Goal: Information Seeking & Learning: Check status

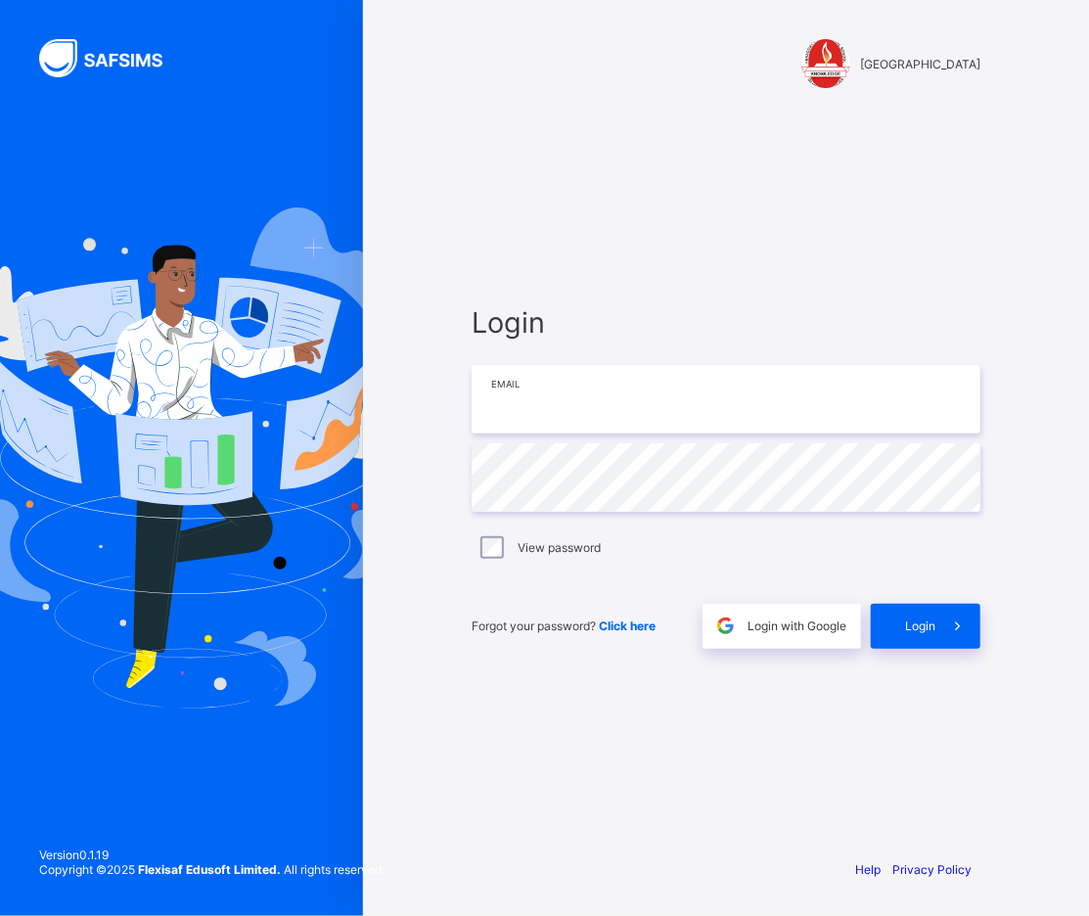
click at [562, 397] on input "email" at bounding box center [726, 399] width 509 height 68
type input "**********"
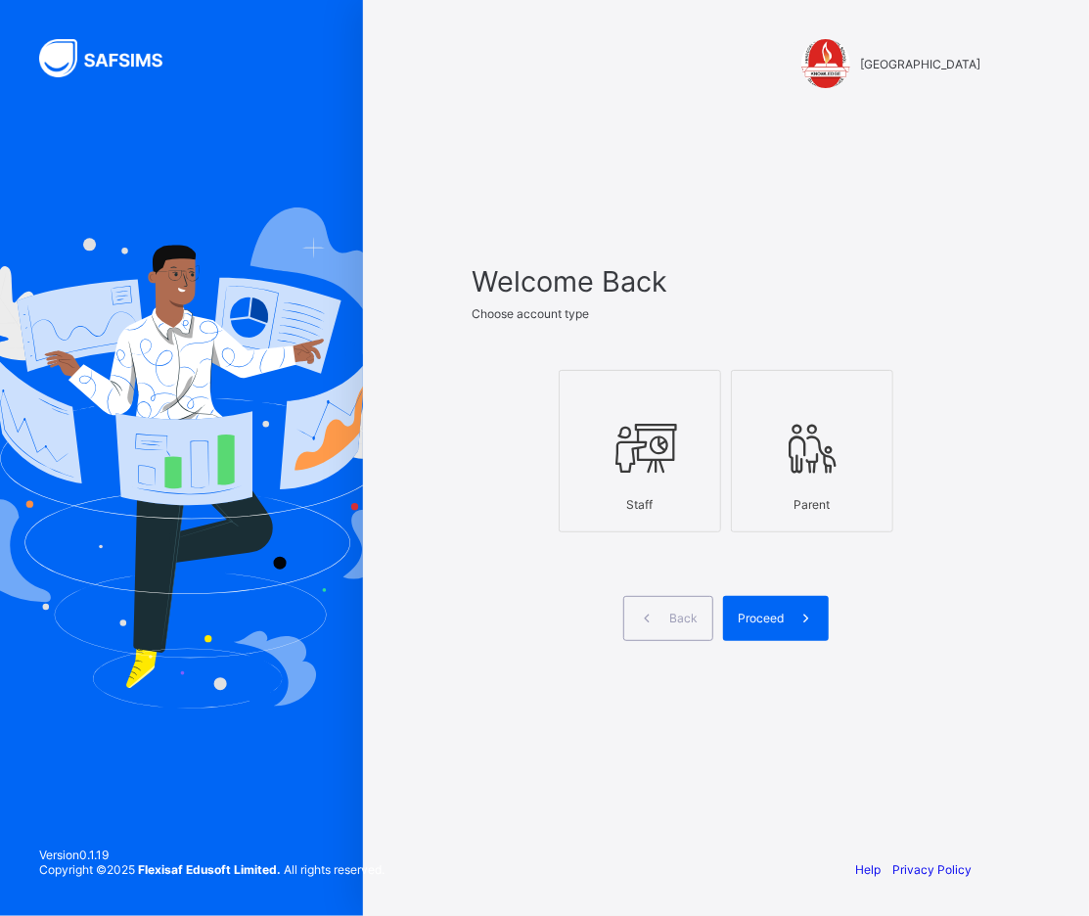
click at [691, 483] on div at bounding box center [639, 448] width 141 height 77
click at [781, 637] on div "Proceed" at bounding box center [776, 618] width 106 height 45
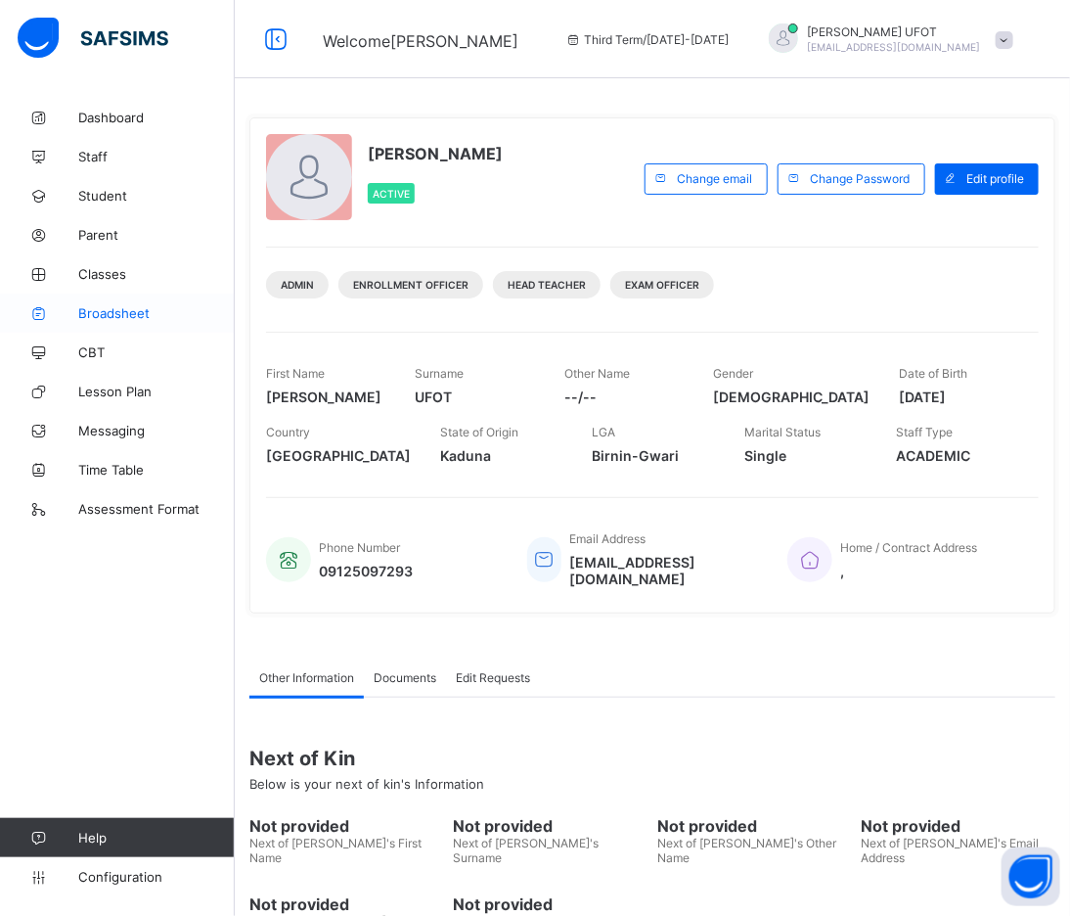
click at [112, 310] on span "Broadsheet" at bounding box center [156, 313] width 157 height 16
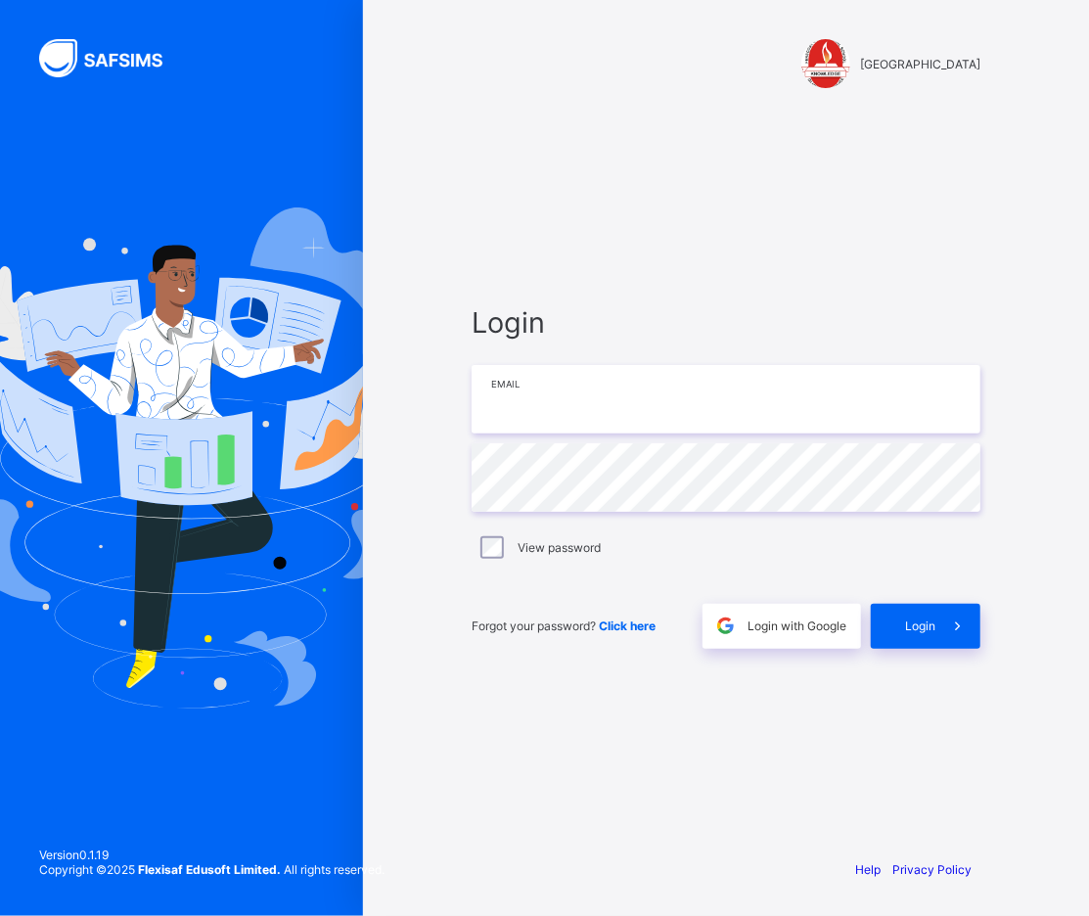
click at [550, 393] on input "email" at bounding box center [726, 399] width 509 height 68
type input "**********"
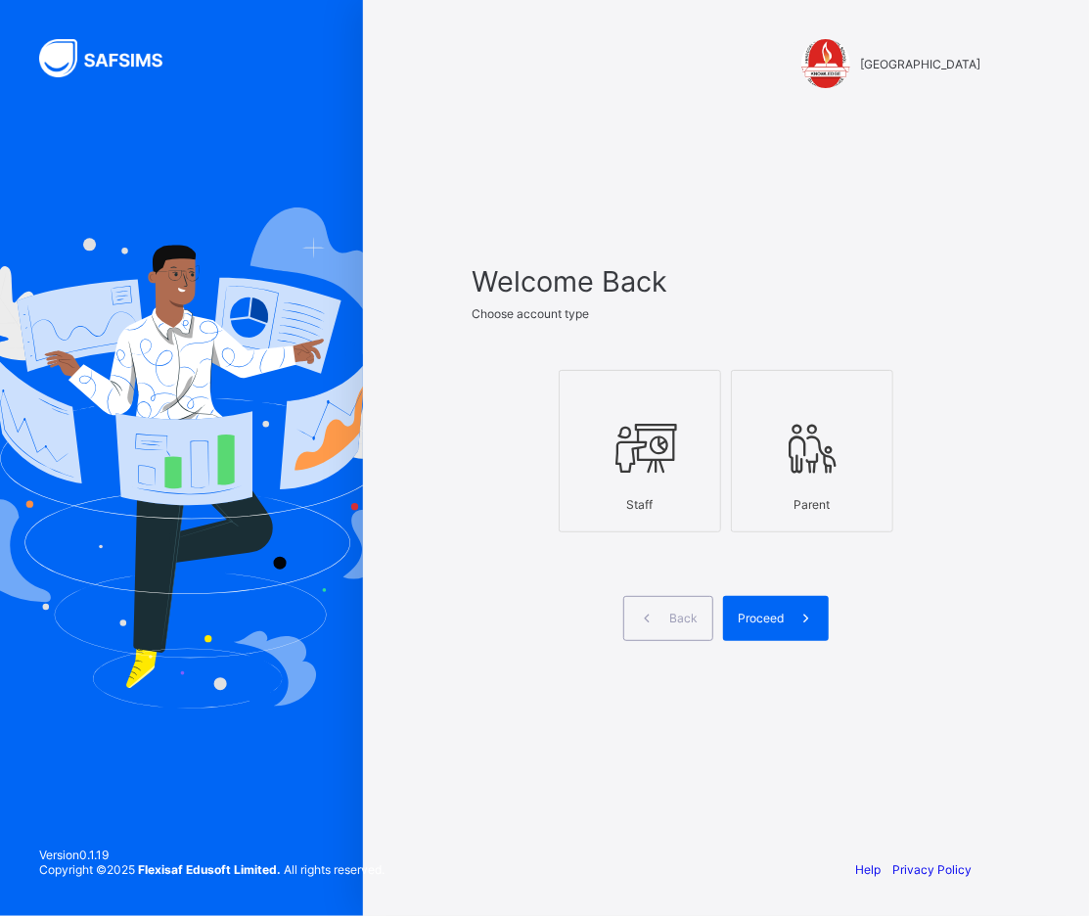
click at [651, 499] on div "Staff" at bounding box center [639, 504] width 141 height 34
click at [770, 621] on span "Proceed" at bounding box center [761, 617] width 46 height 15
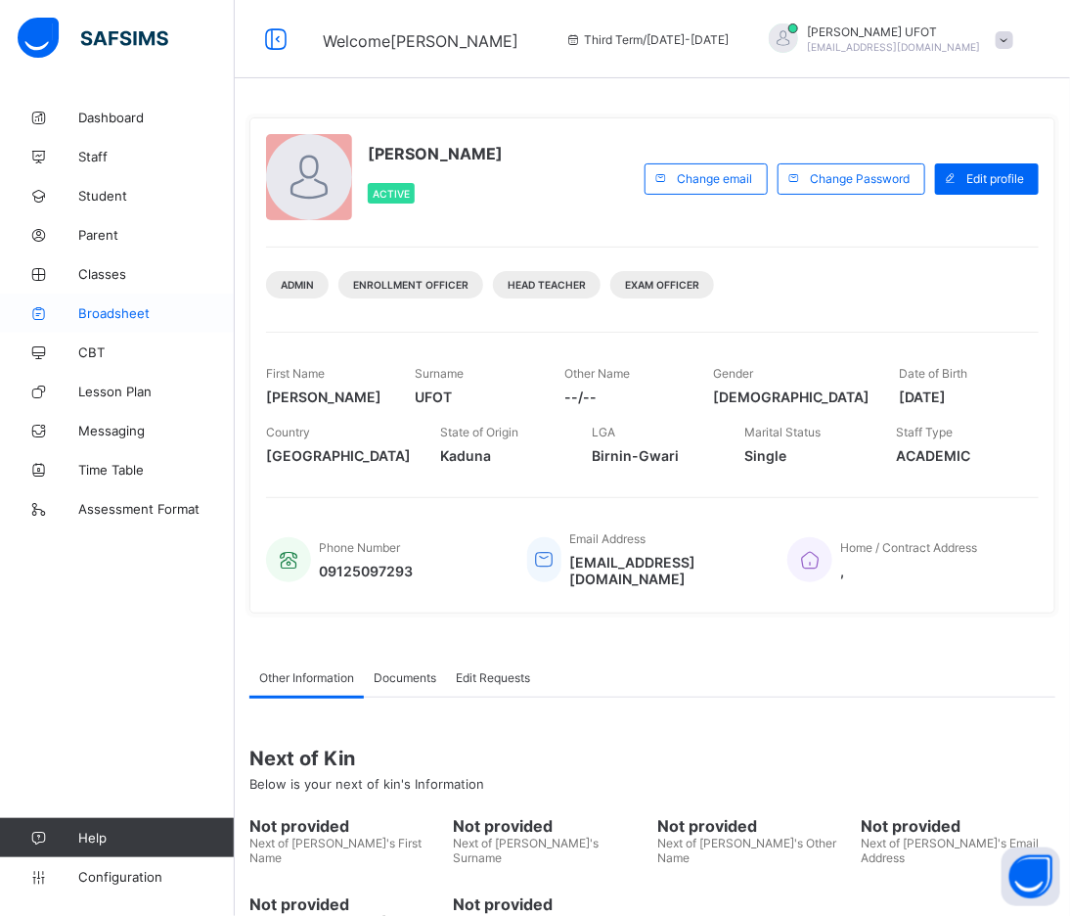
click at [108, 296] on link "Broadsheet" at bounding box center [117, 312] width 235 height 39
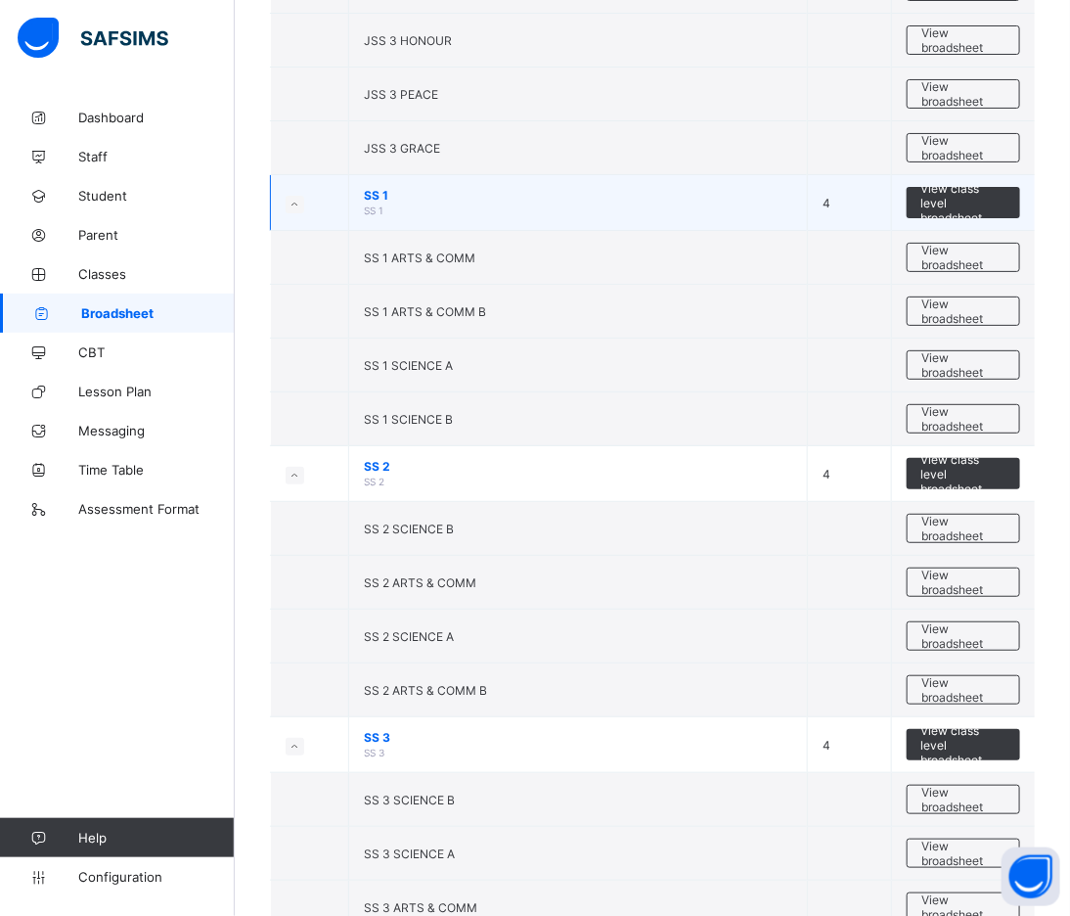
scroll to position [2584, 0]
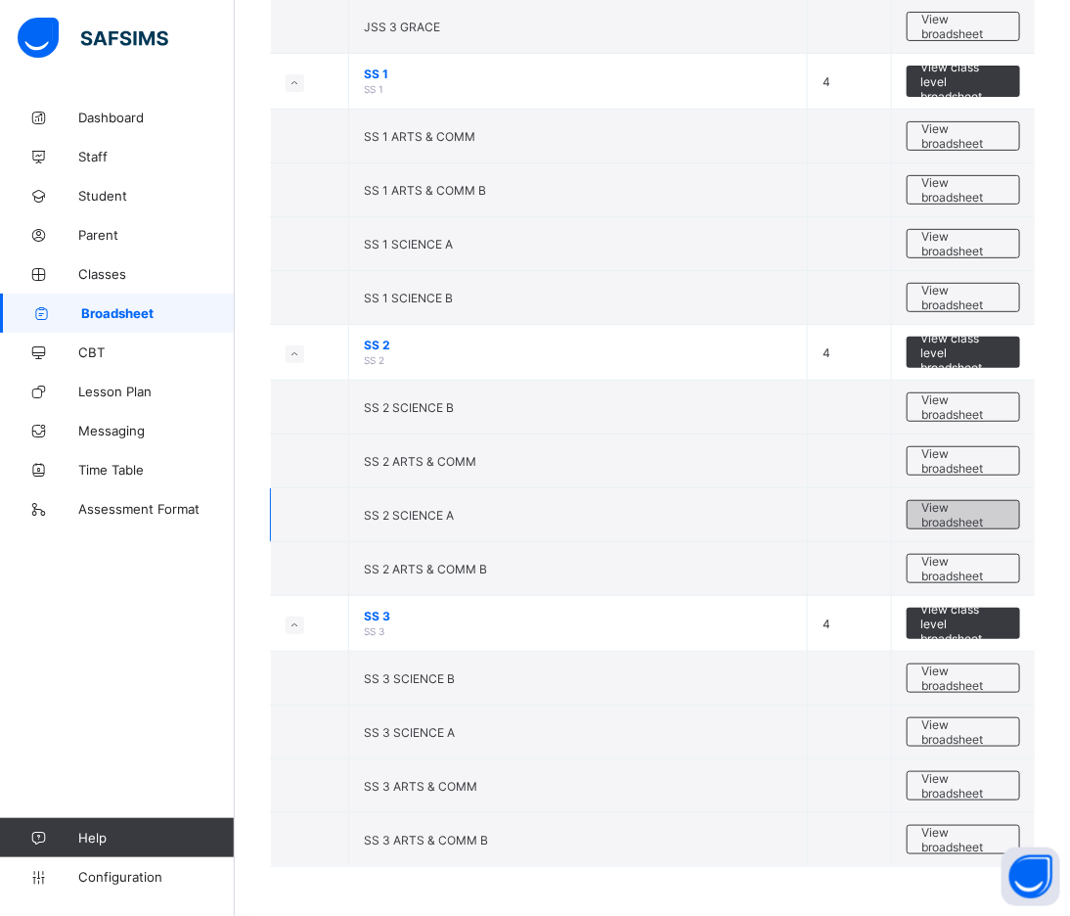
click at [924, 519] on div "View broadsheet" at bounding box center [963, 514] width 113 height 29
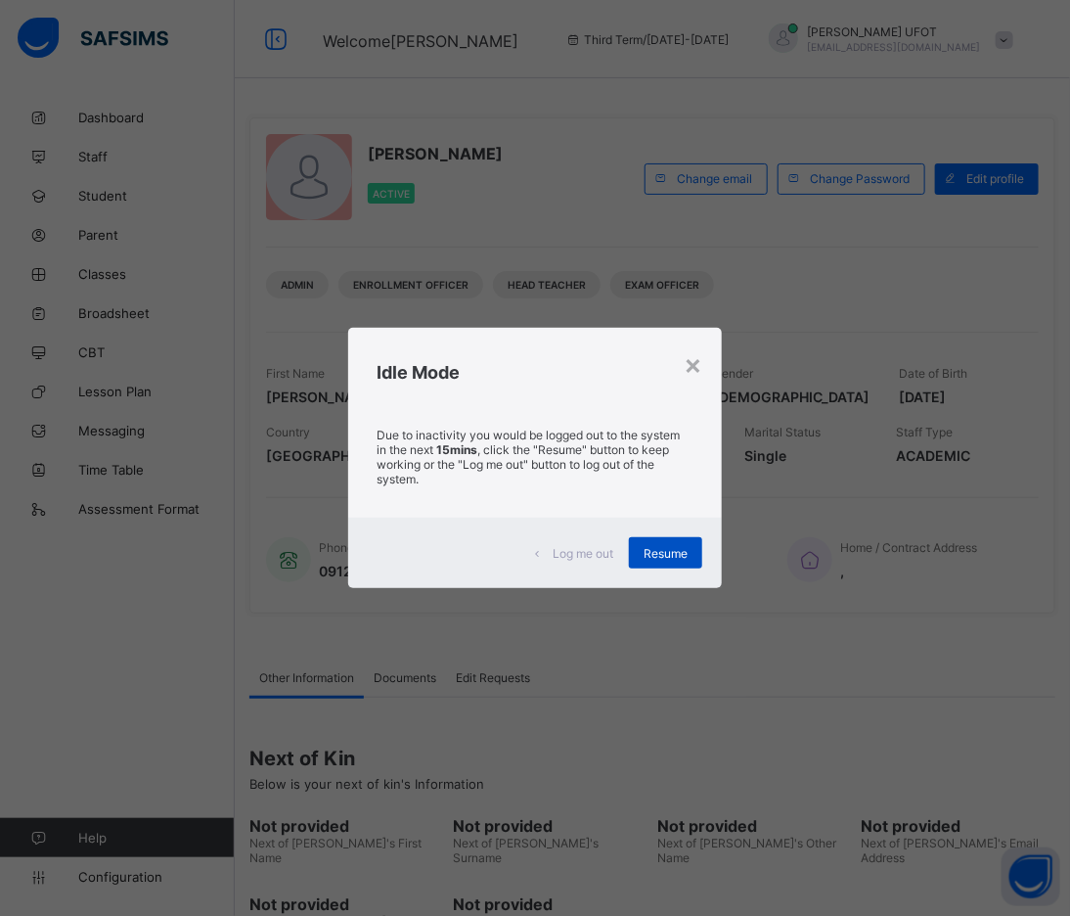
click at [669, 546] on span "Resume" at bounding box center [666, 553] width 44 height 15
click at [761, 588] on div "× Idle Mode Due to inactivity you would be logged out to the system in the next…" at bounding box center [535, 458] width 1070 height 916
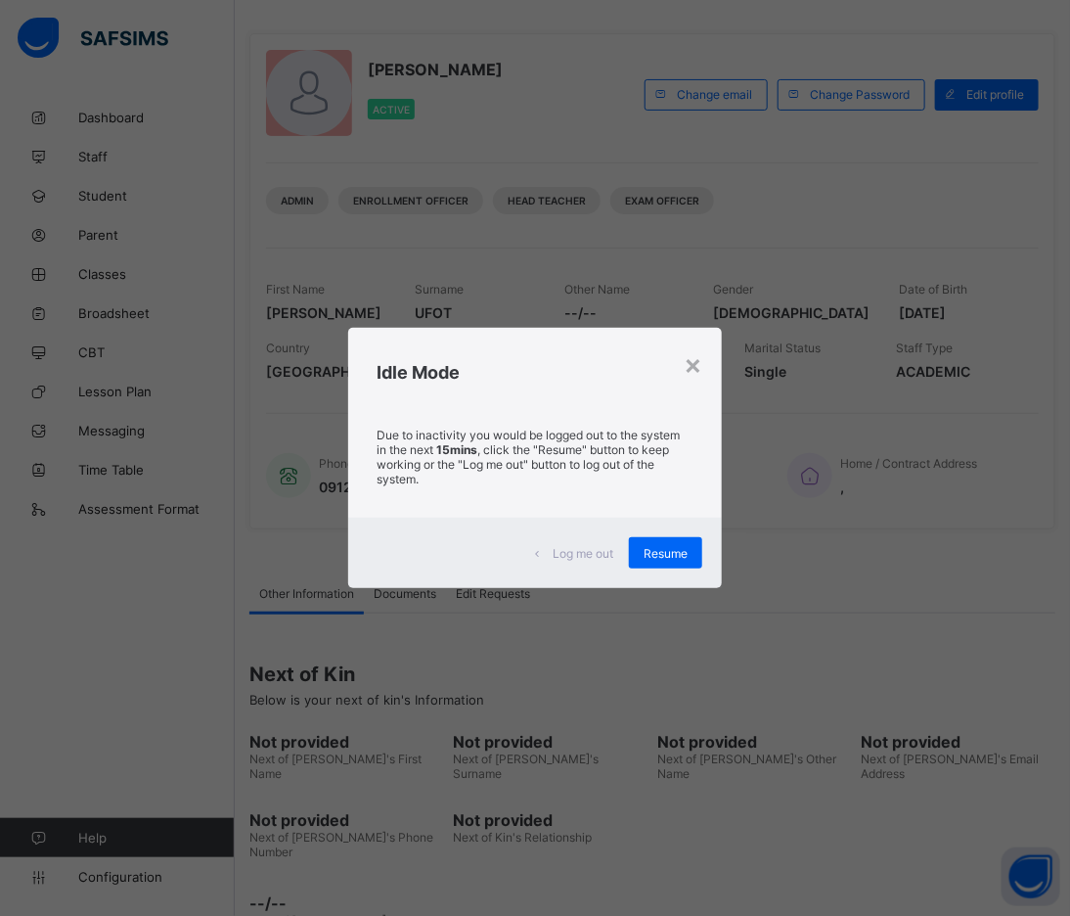
scroll to position [92, 0]
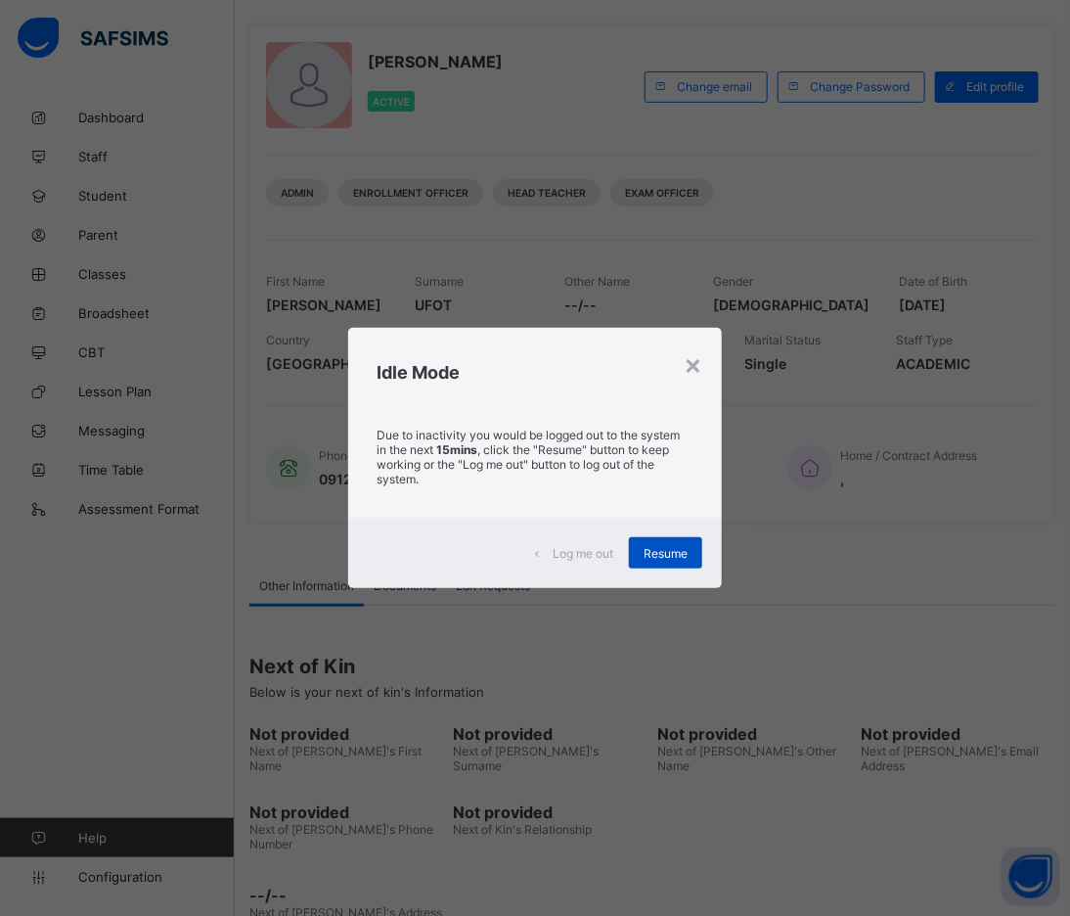
click at [657, 554] on span "Resume" at bounding box center [666, 553] width 44 height 15
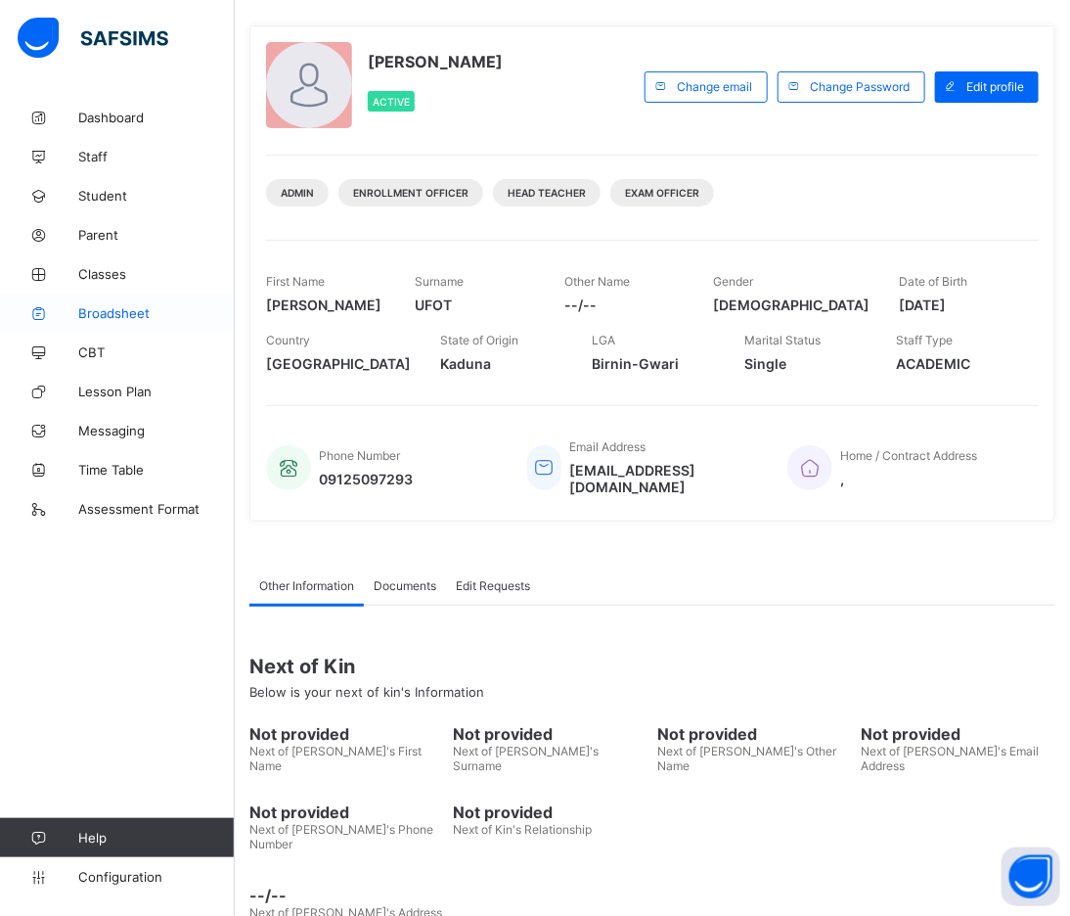
click at [105, 297] on link "Broadsheet" at bounding box center [117, 312] width 235 height 39
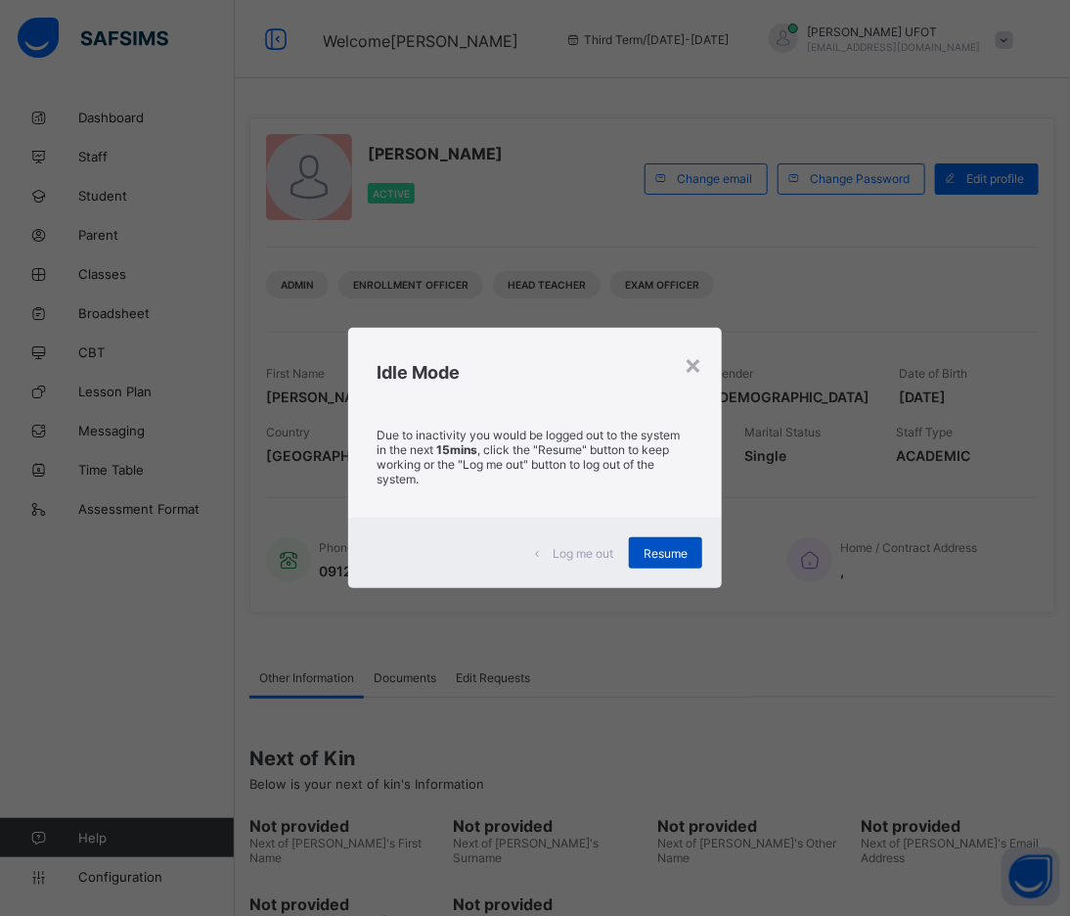
click at [665, 552] on span "Resume" at bounding box center [666, 553] width 44 height 15
click at [682, 553] on span "Resume" at bounding box center [666, 553] width 44 height 15
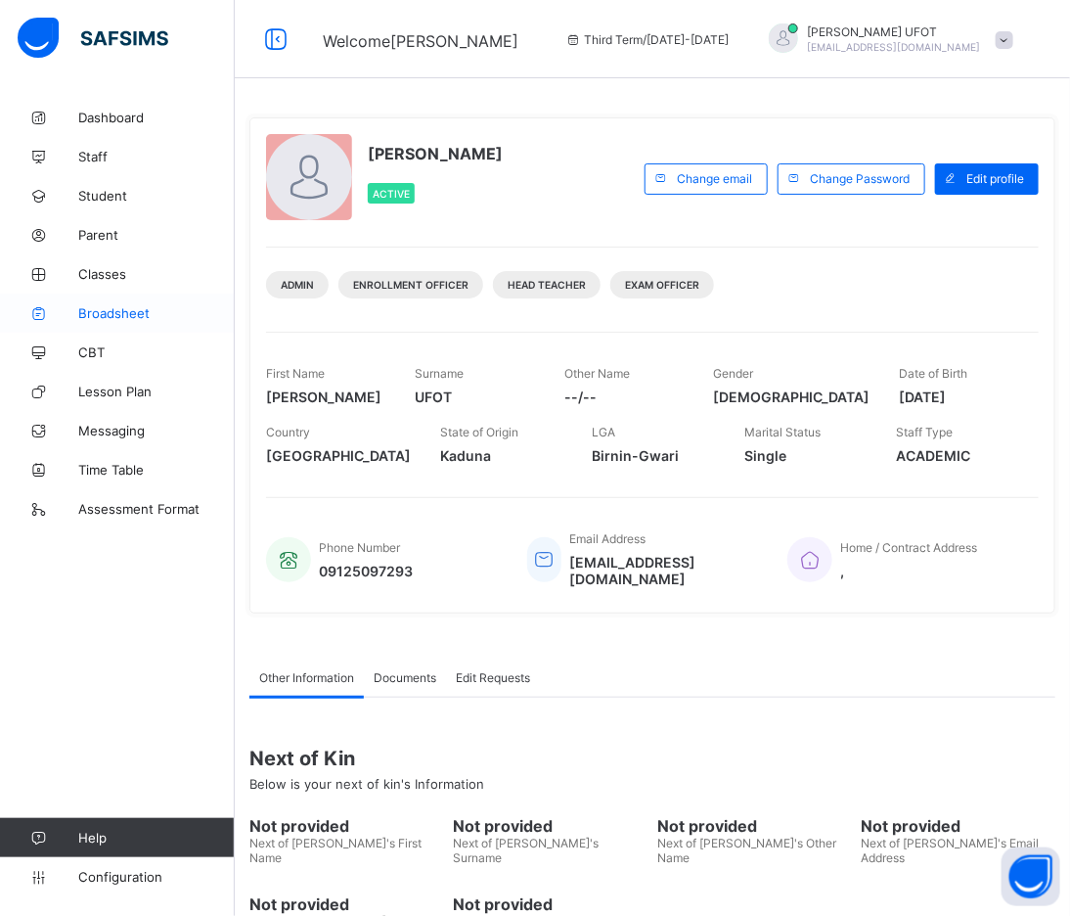
click at [151, 308] on span "Broadsheet" at bounding box center [156, 313] width 157 height 16
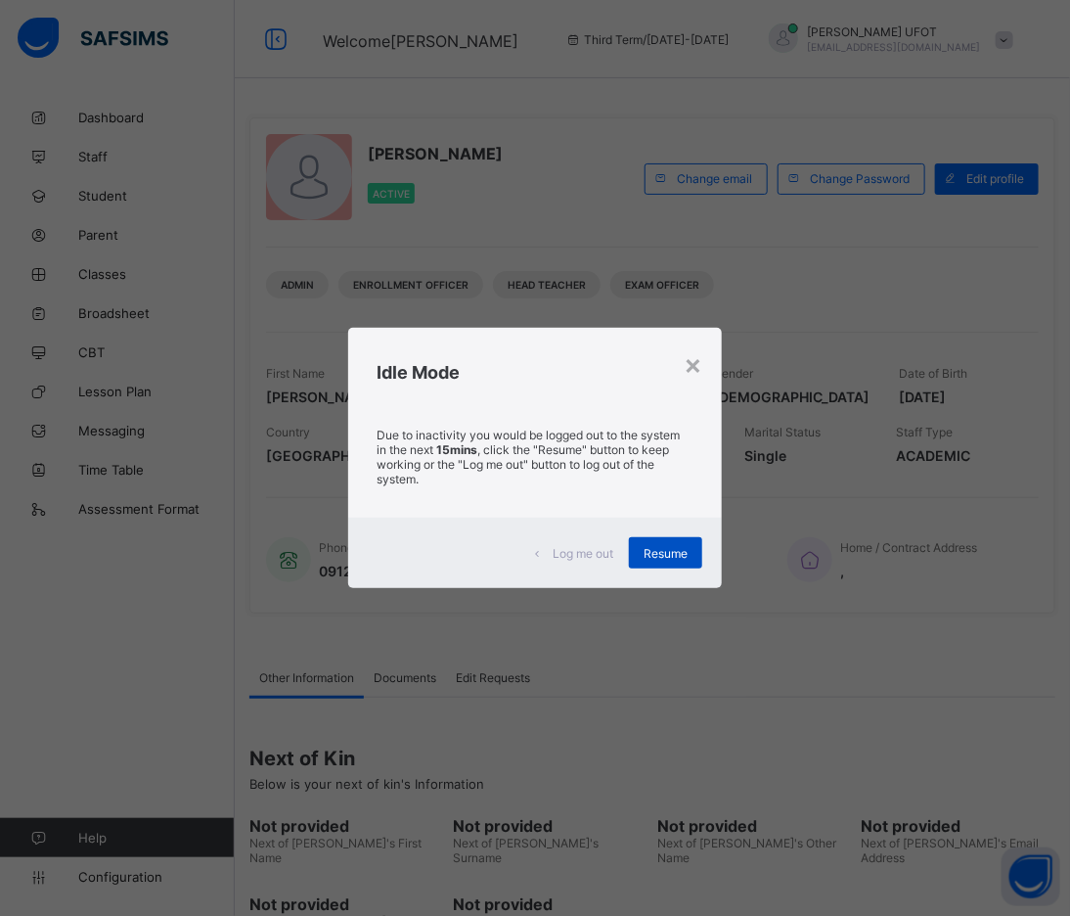
click at [668, 541] on div "Resume" at bounding box center [665, 552] width 73 height 31
click at [678, 543] on div "Resume" at bounding box center [665, 552] width 73 height 31
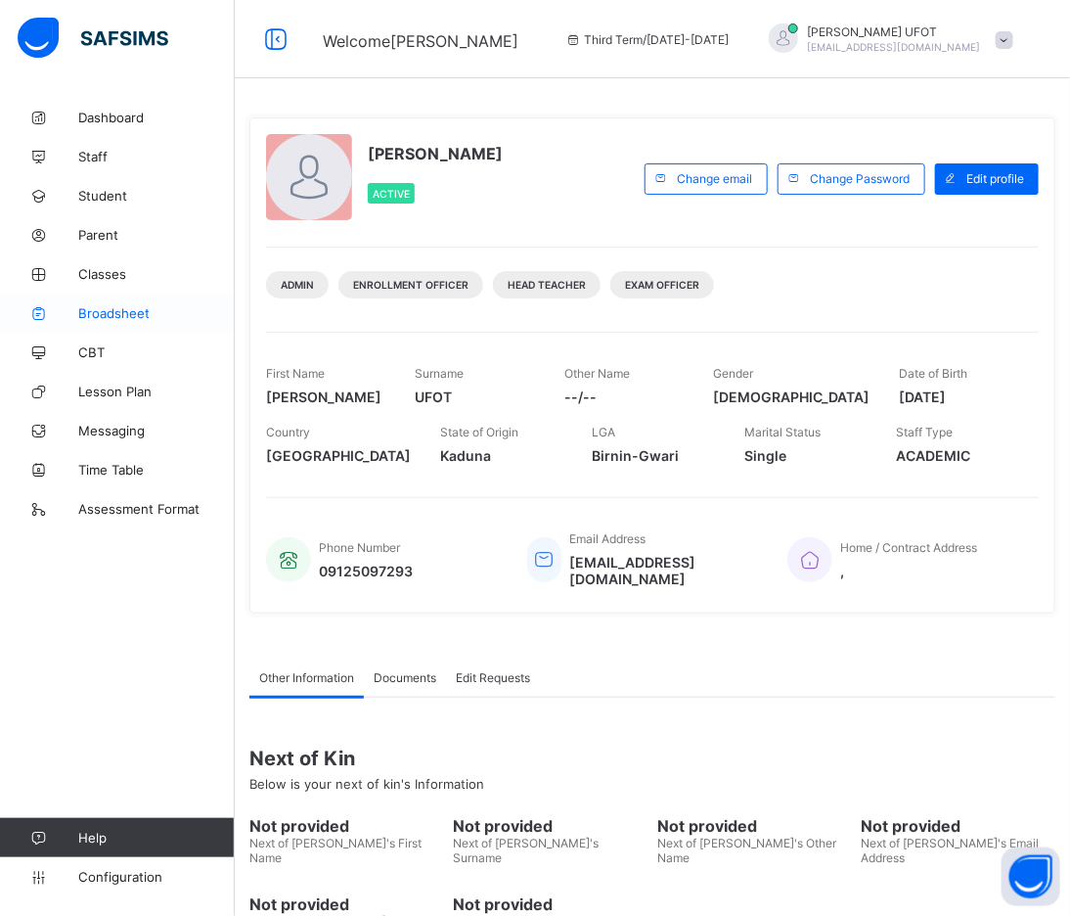
click at [64, 300] on link "Broadsheet" at bounding box center [117, 312] width 235 height 39
click at [194, 316] on span "Broadsheet" at bounding box center [156, 313] width 157 height 16
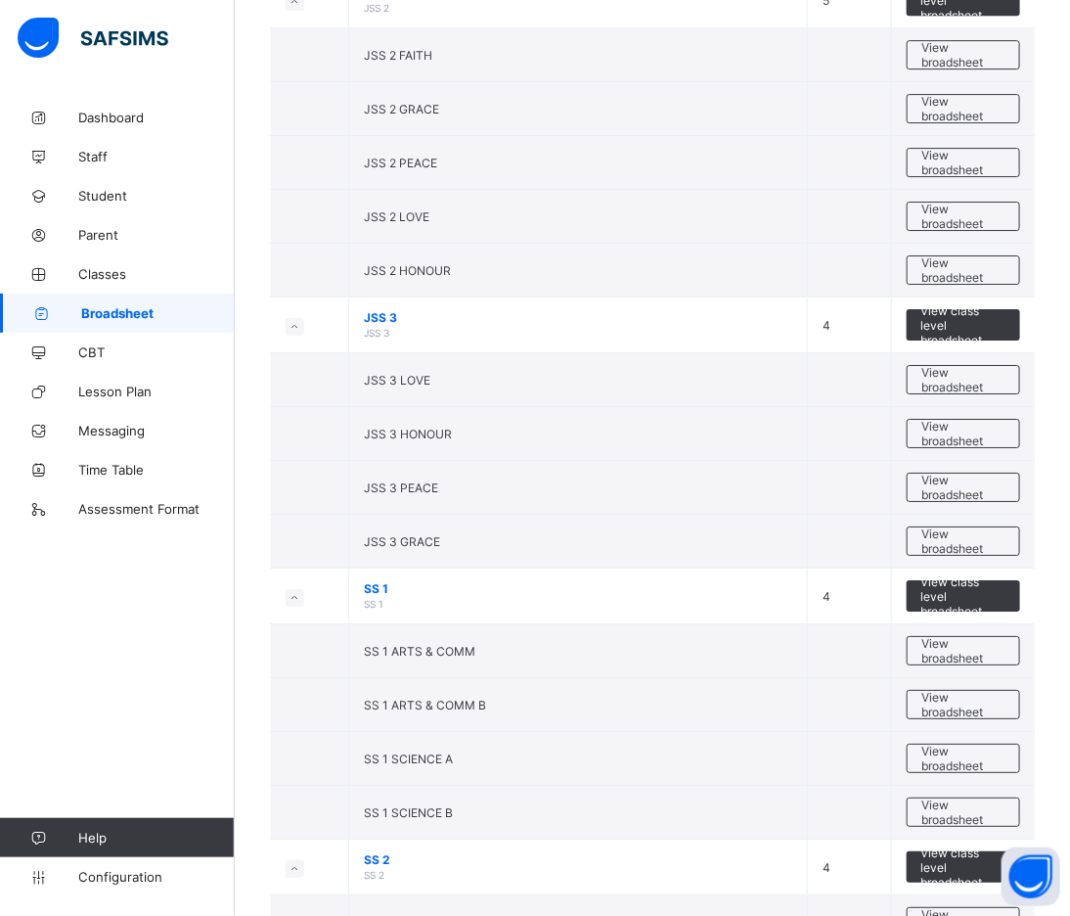
scroll to position [2584, 0]
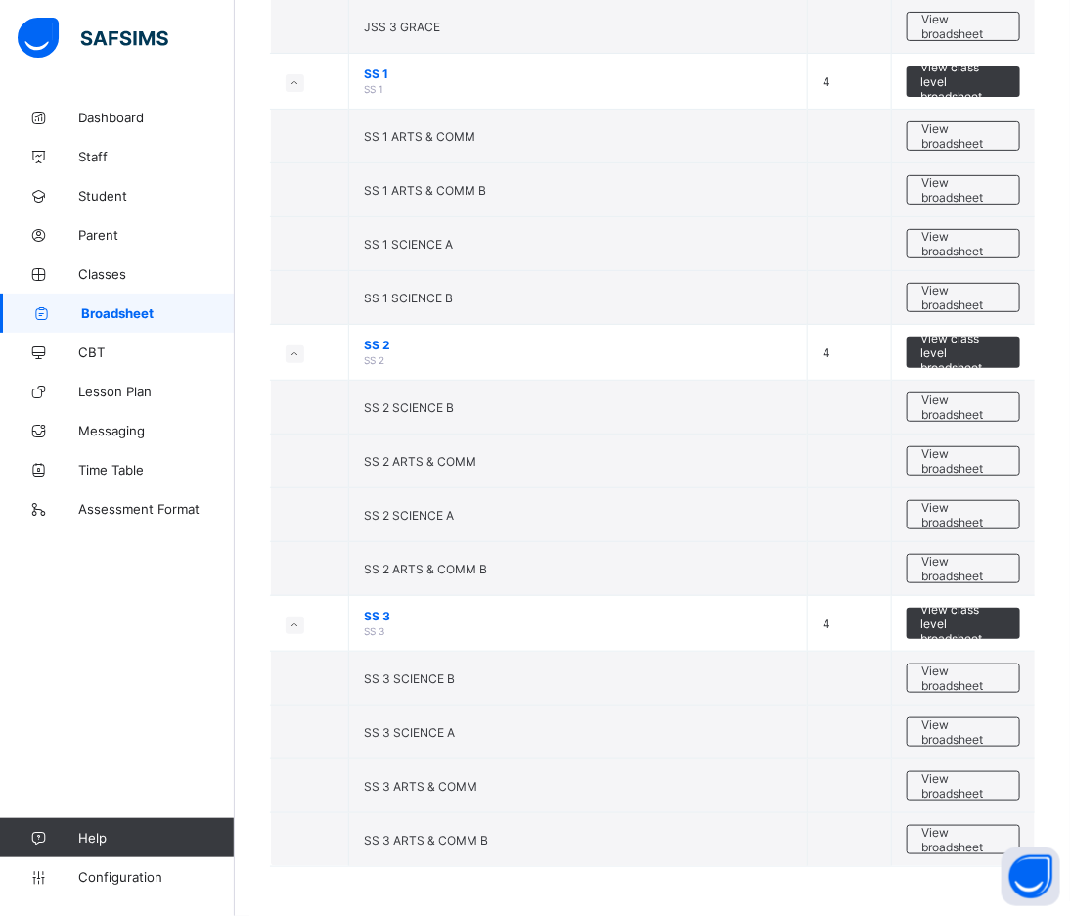
click at [940, 405] on span "View broadsheet" at bounding box center [963, 406] width 82 height 29
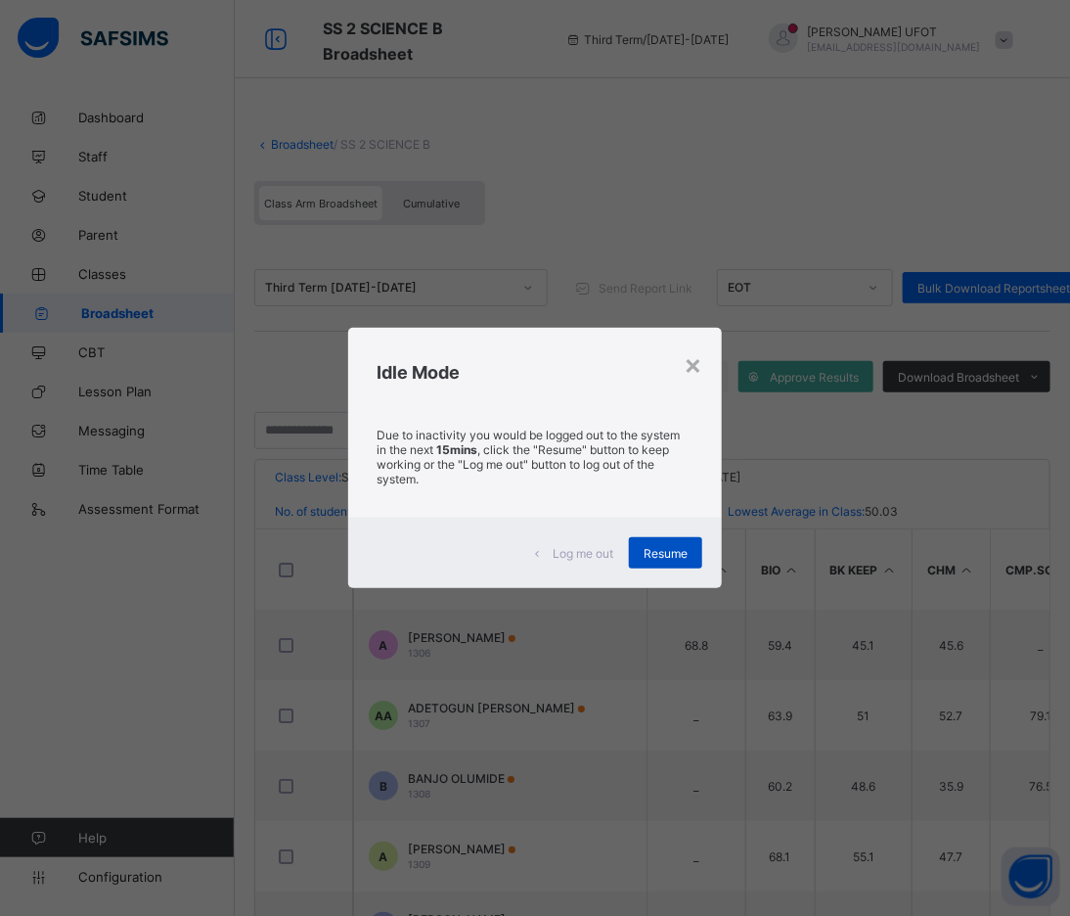
click at [669, 555] on span "Resume" at bounding box center [666, 553] width 44 height 15
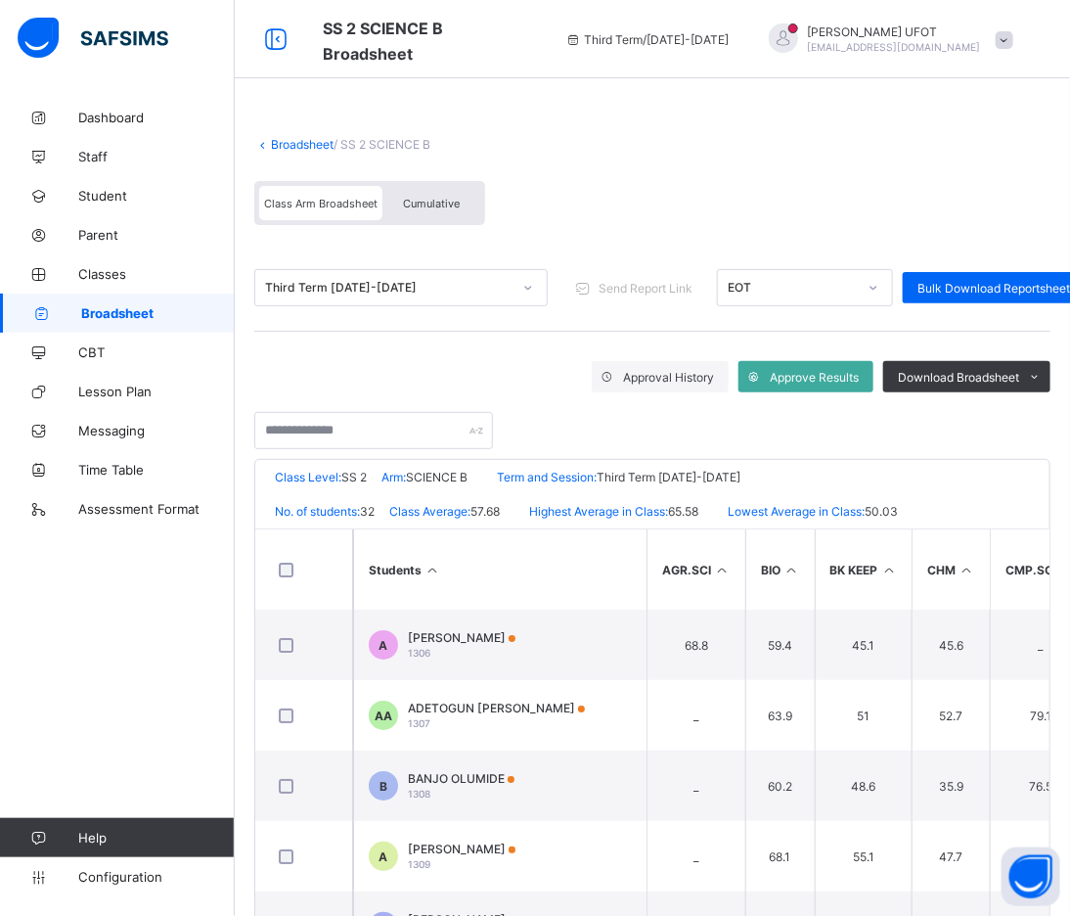
click at [447, 201] on span "Cumulative" at bounding box center [431, 204] width 57 height 14
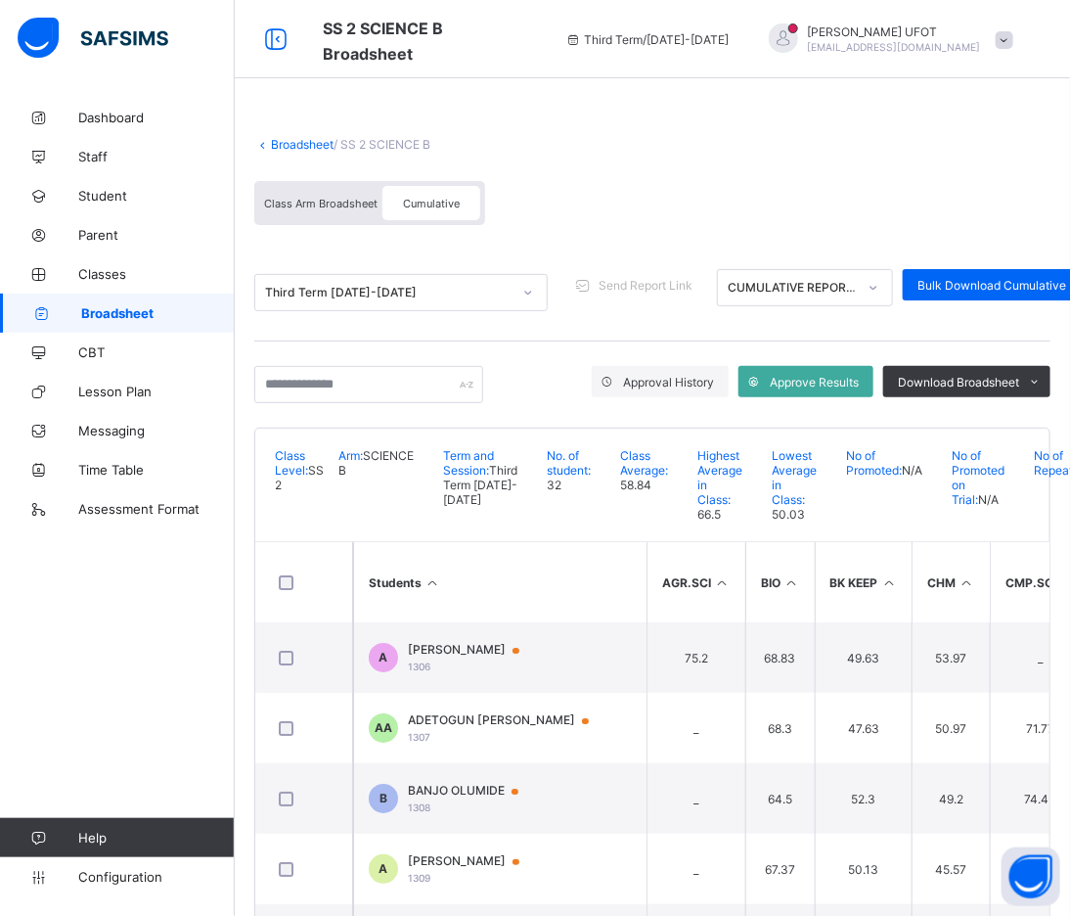
click at [430, 555] on th "Students" at bounding box center [499, 582] width 293 height 80
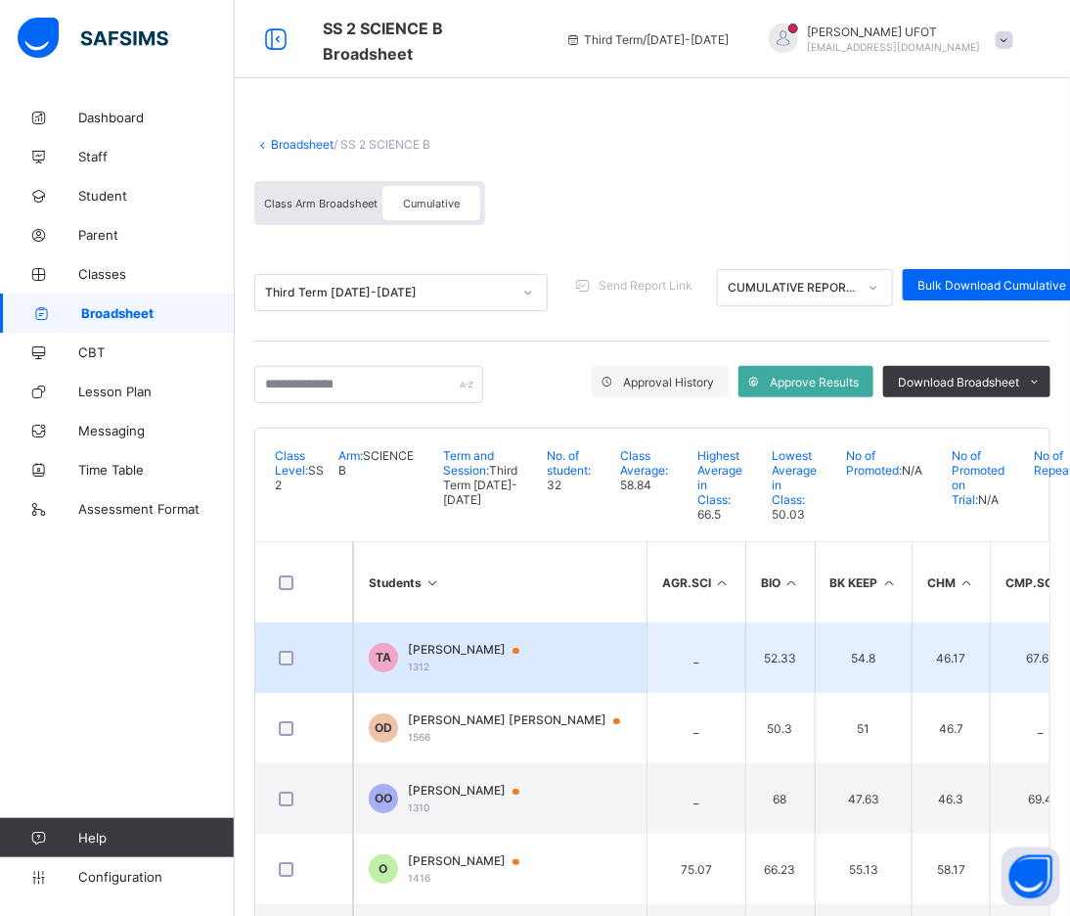
click at [432, 642] on span "TAIWO ABDUL-BASIT ADEKOLA" at bounding box center [473, 650] width 130 height 16
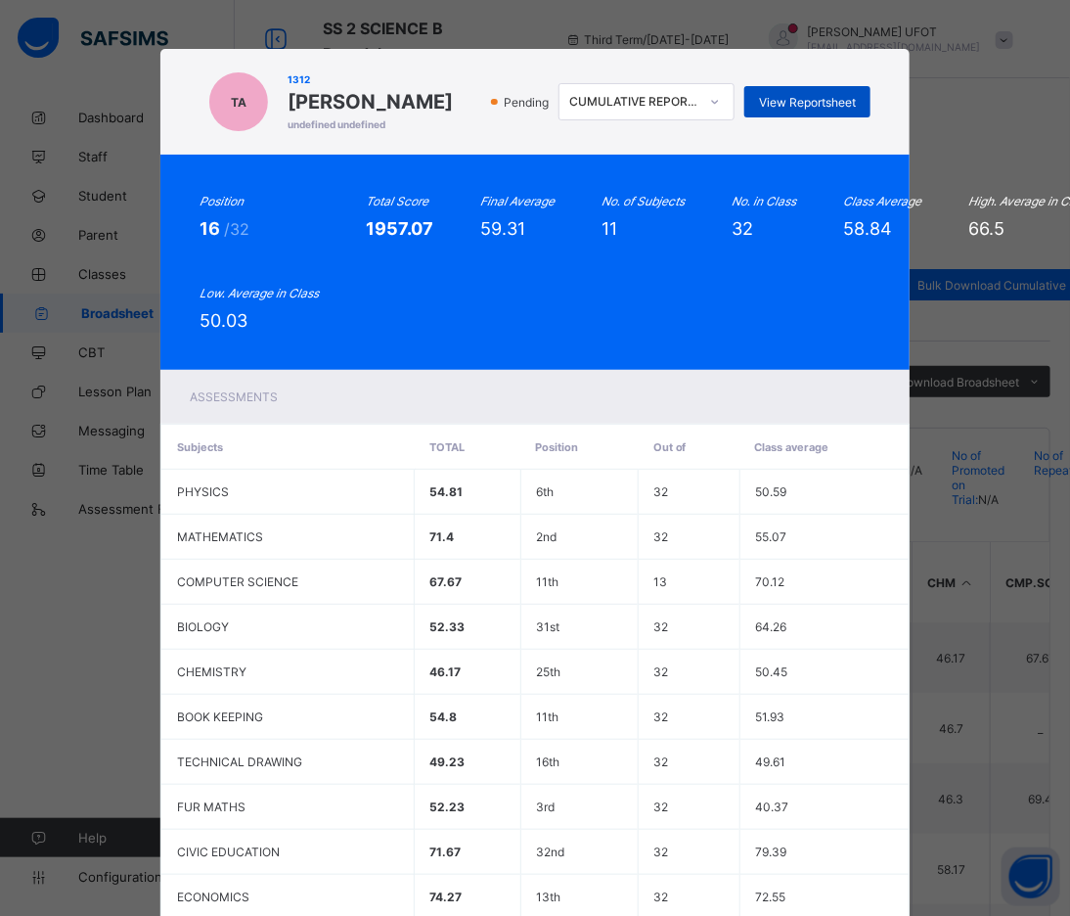
click at [814, 110] on span "View Reportsheet" at bounding box center [807, 102] width 97 height 15
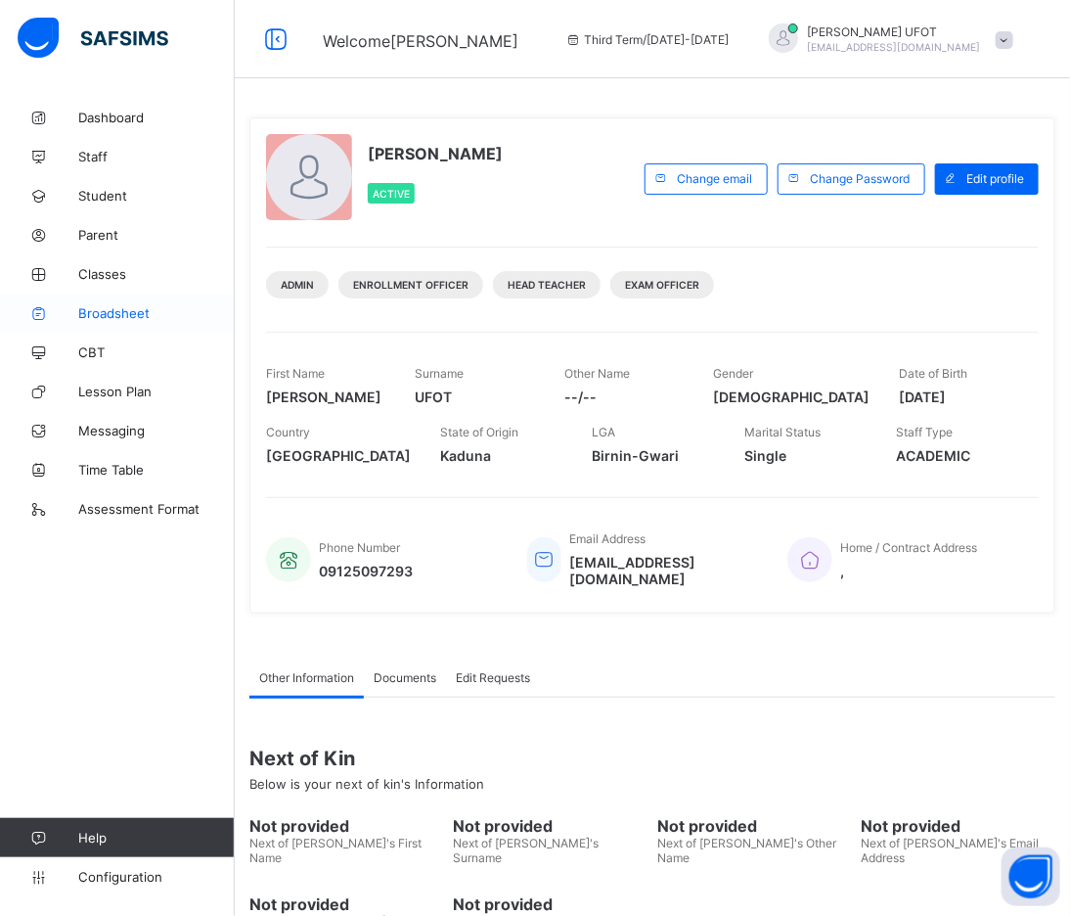
click at [176, 304] on link "Broadsheet" at bounding box center [117, 312] width 235 height 39
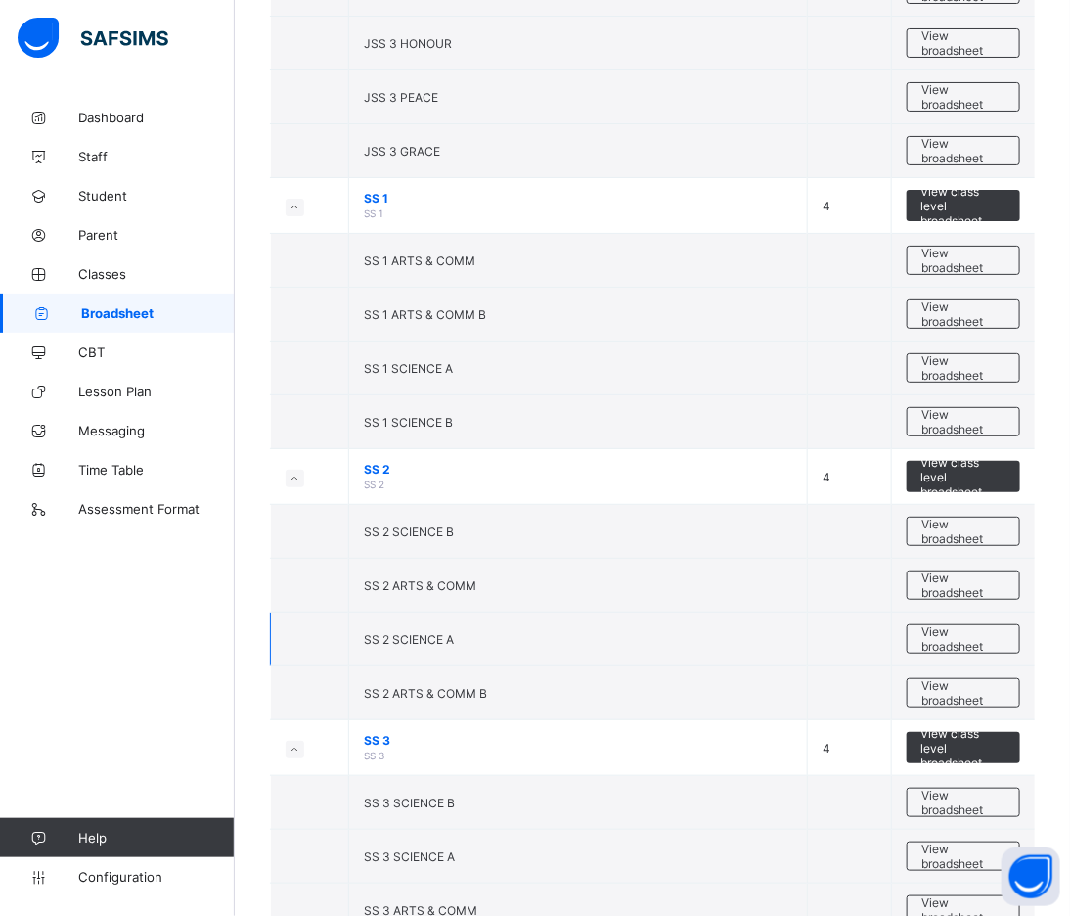
scroll to position [2584, 0]
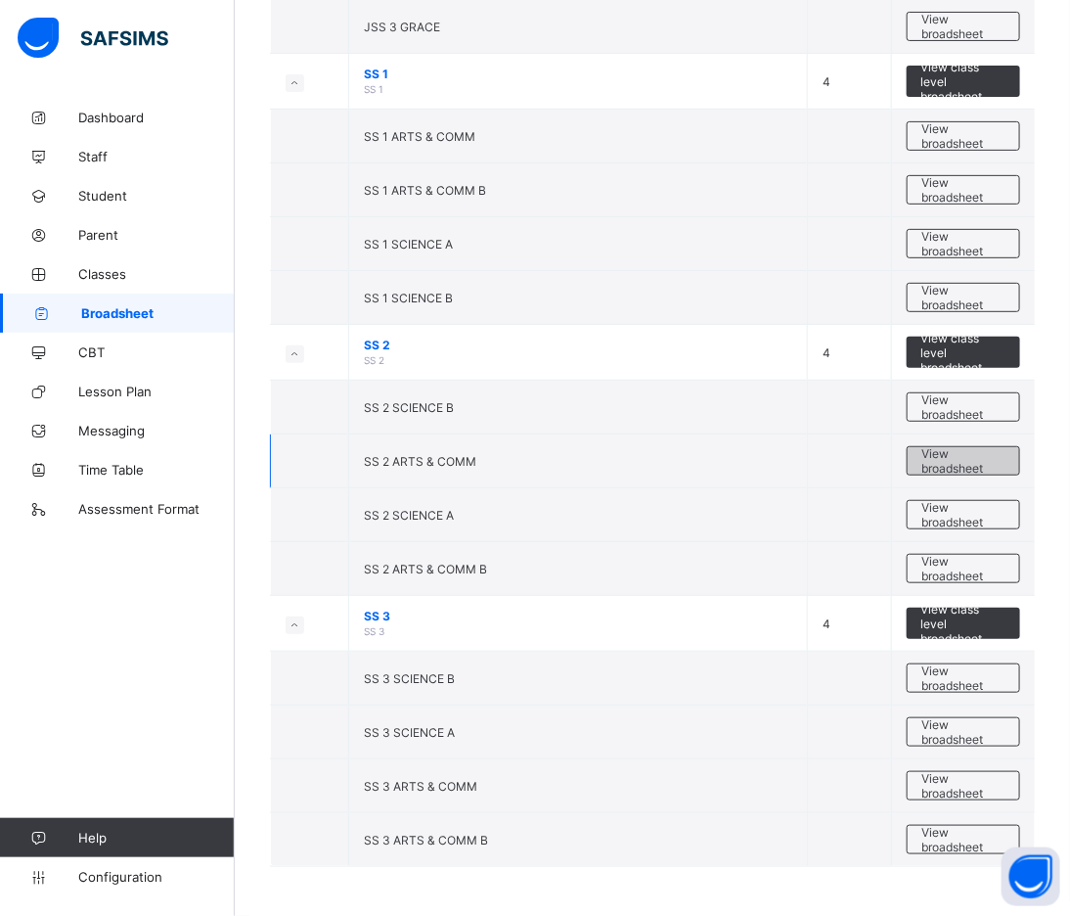
click at [978, 458] on span "View broadsheet" at bounding box center [963, 460] width 82 height 29
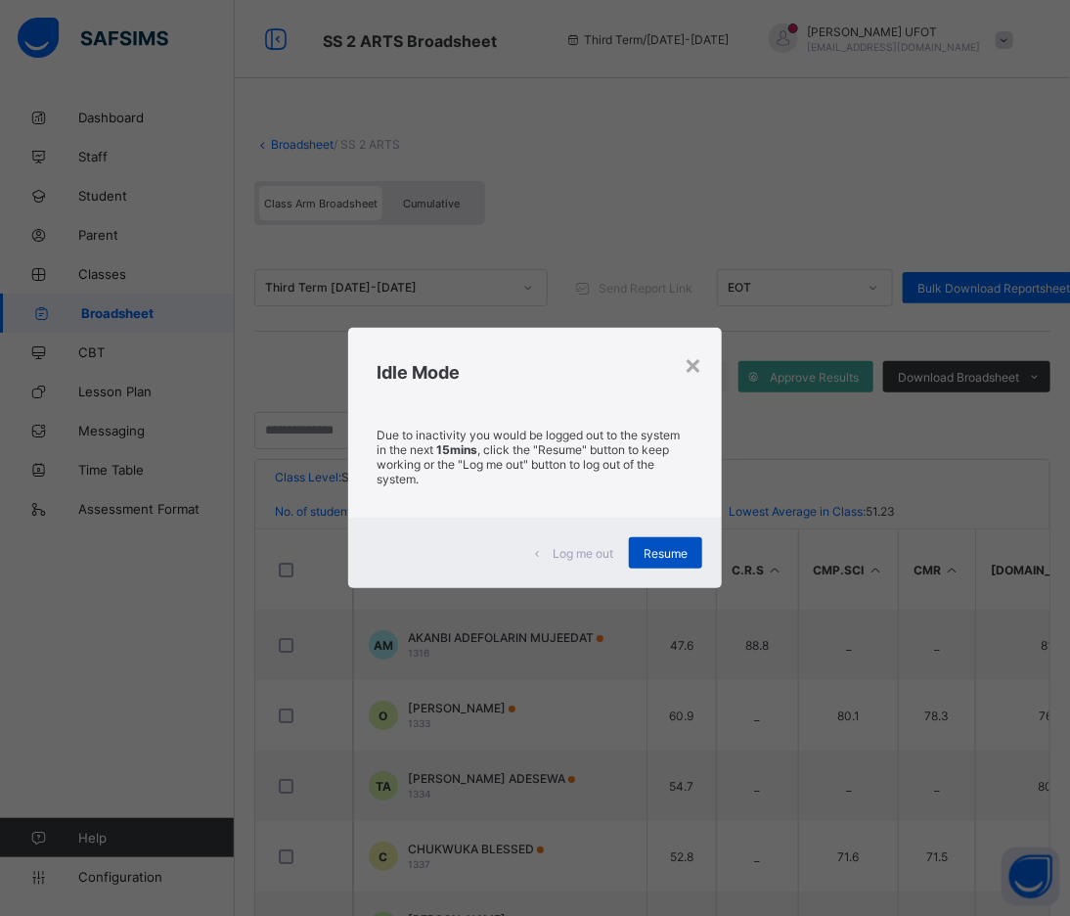
click at [671, 559] on span "Resume" at bounding box center [666, 553] width 44 height 15
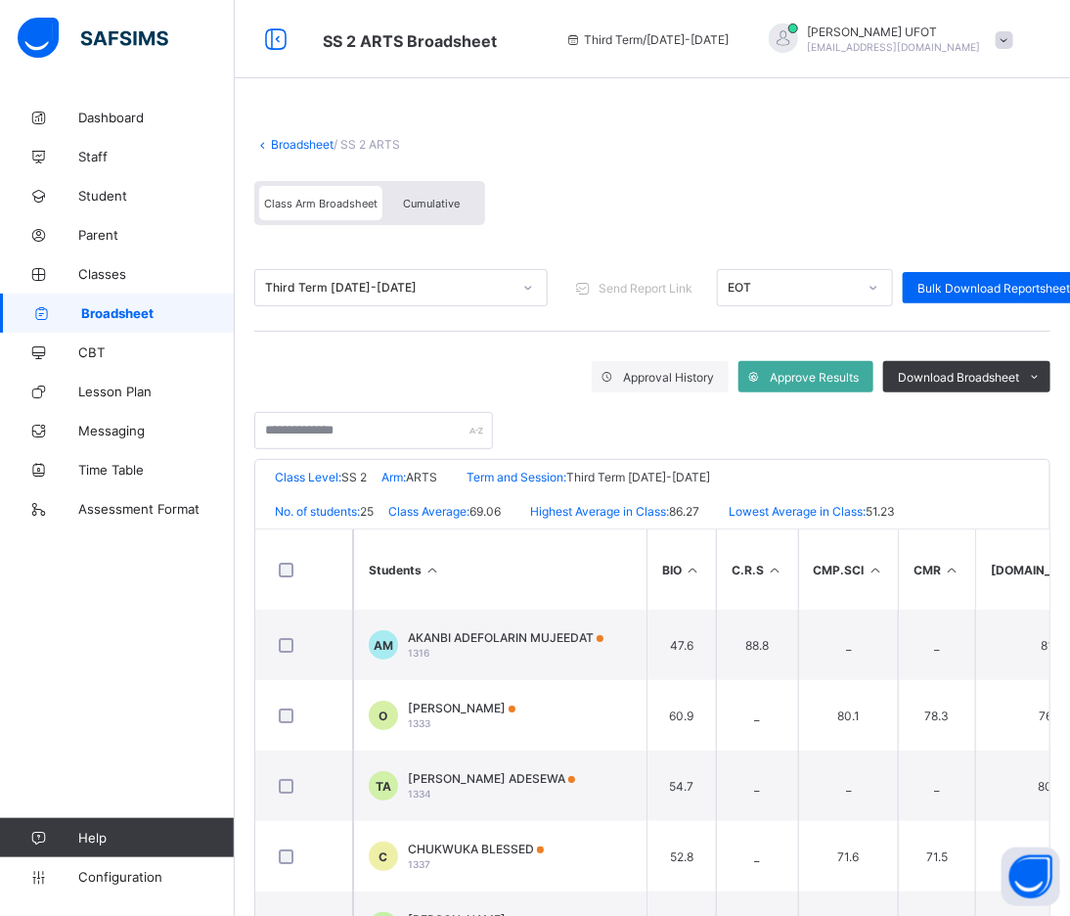
drag, startPoint x: 418, startPoint y: 205, endPoint x: 608, endPoint y: 25, distance: 262.3
click at [427, 205] on span "Cumulative" at bounding box center [431, 204] width 57 height 14
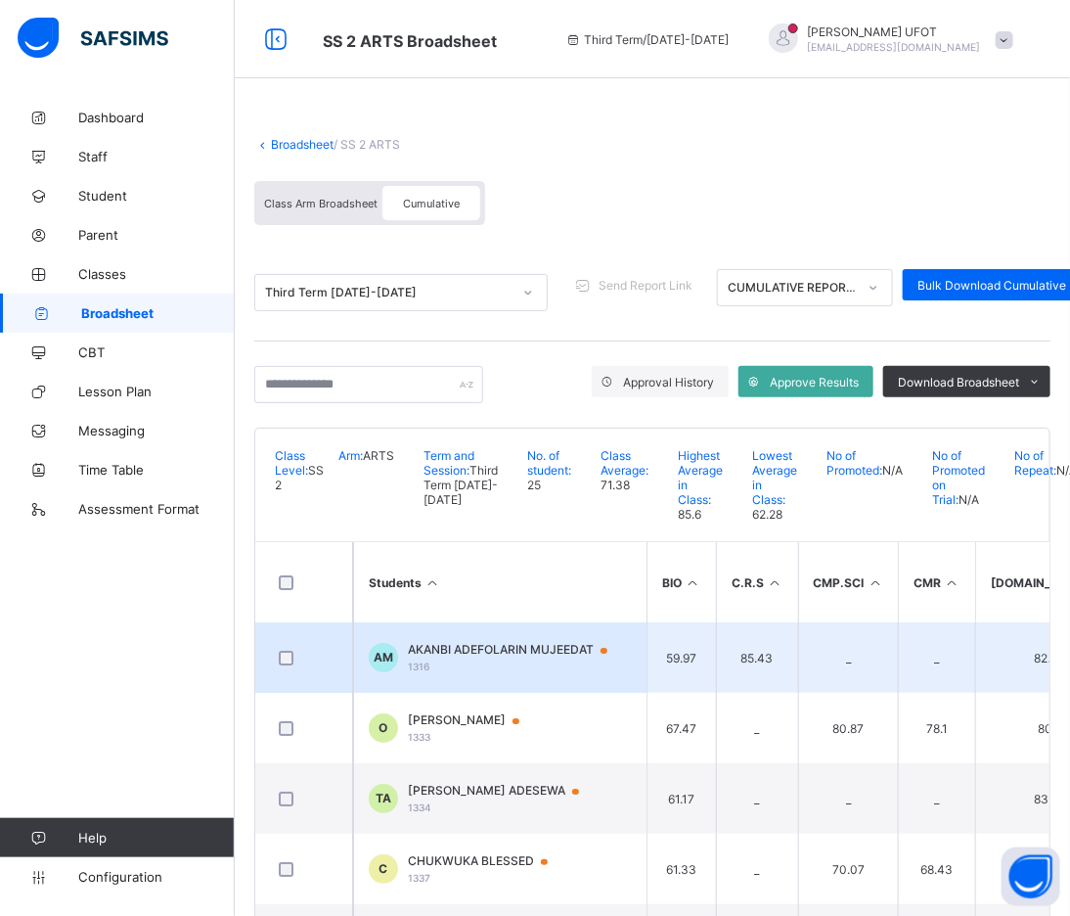
click at [456, 642] on div "AKANBI ADEFOLARIN MUJEEDAT 1316" at bounding box center [517, 657] width 218 height 30
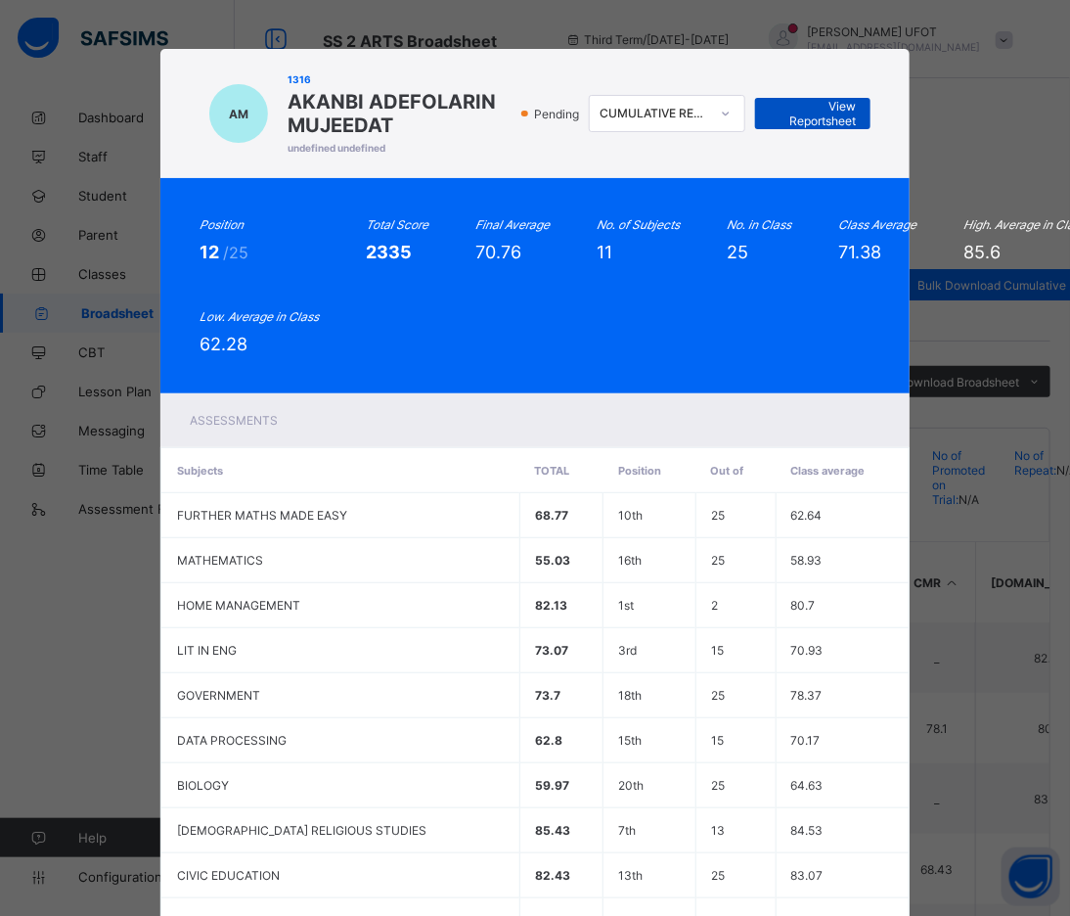
click at [827, 112] on span "View Reportsheet" at bounding box center [813, 113] width 86 height 29
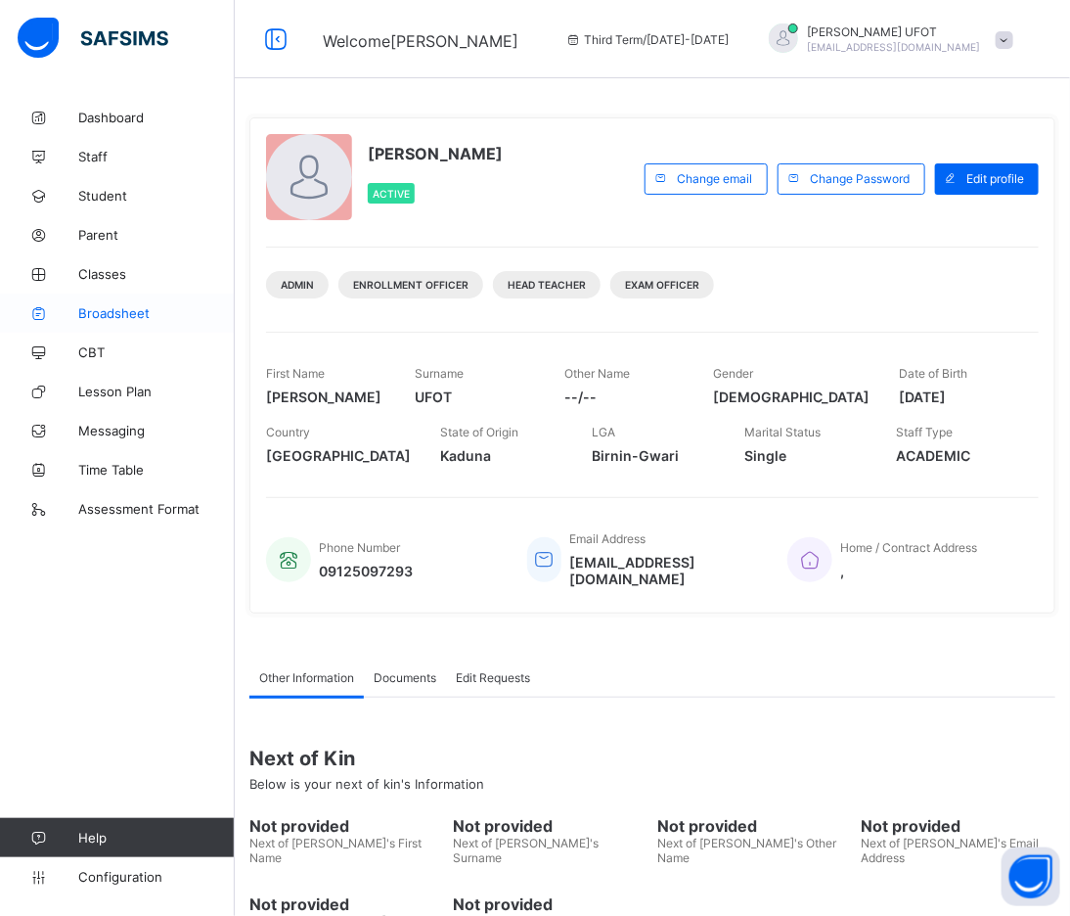
click at [194, 300] on link "Broadsheet" at bounding box center [117, 312] width 235 height 39
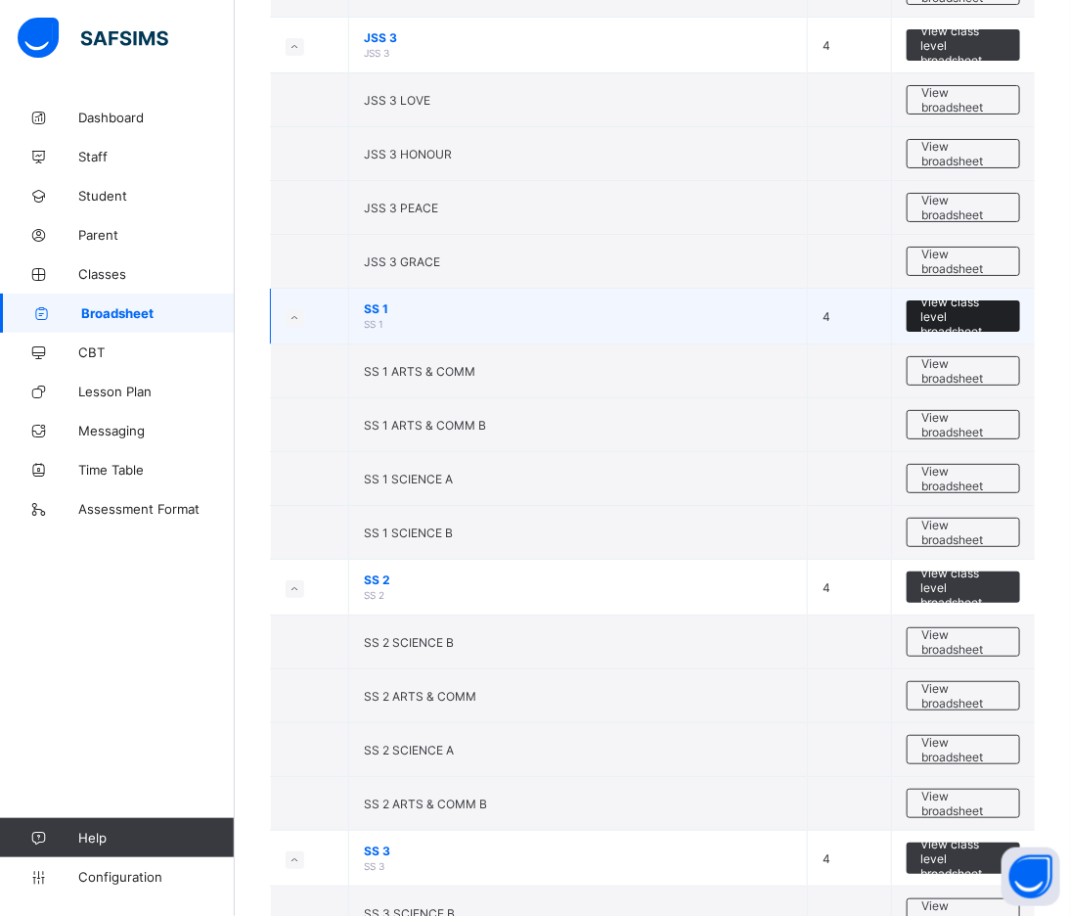
scroll to position [2584, 0]
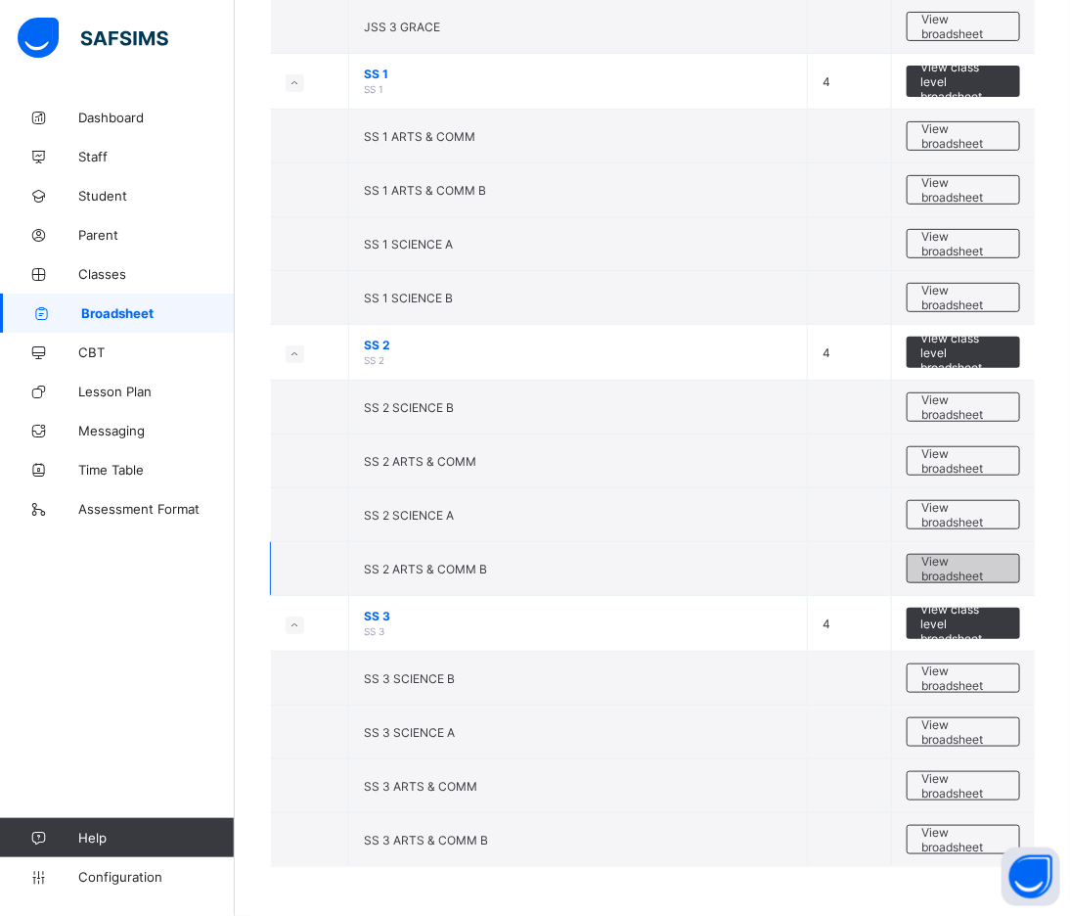
click at [1005, 562] on span "View broadsheet" at bounding box center [963, 568] width 82 height 29
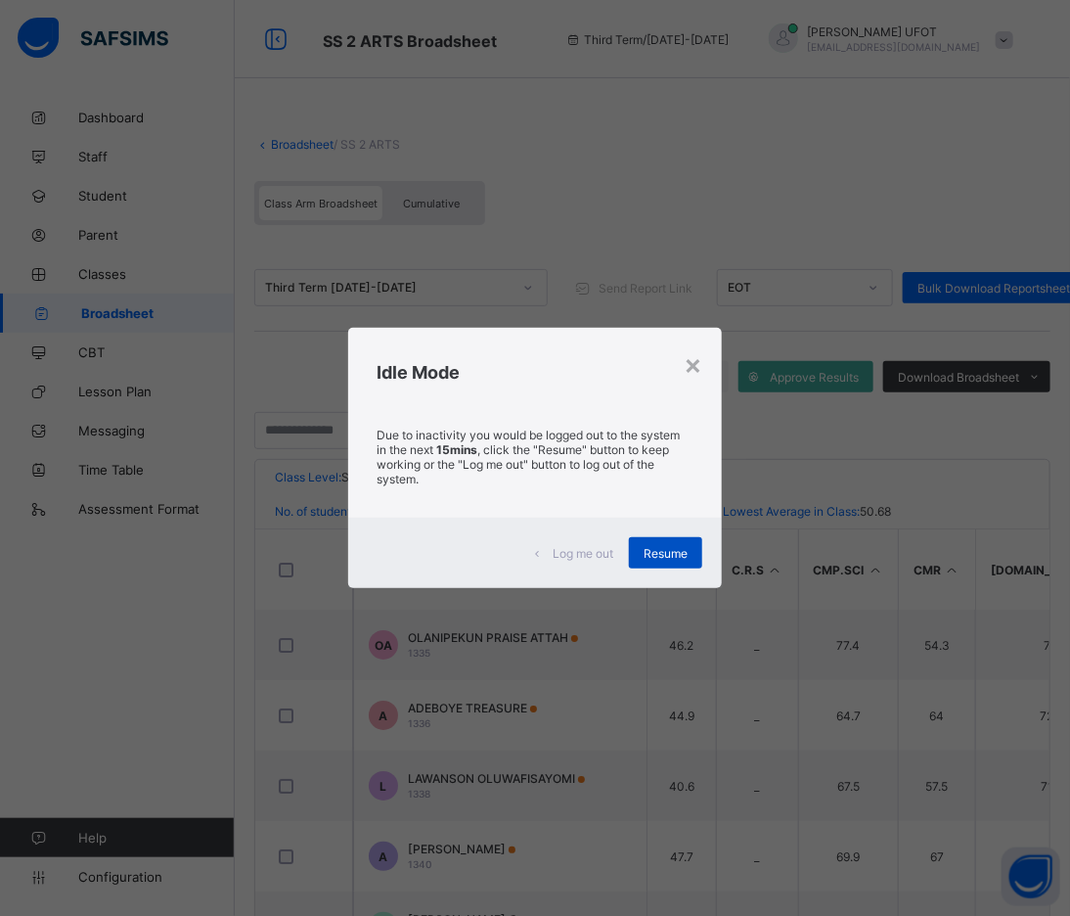
click at [652, 549] on span "Resume" at bounding box center [666, 553] width 44 height 15
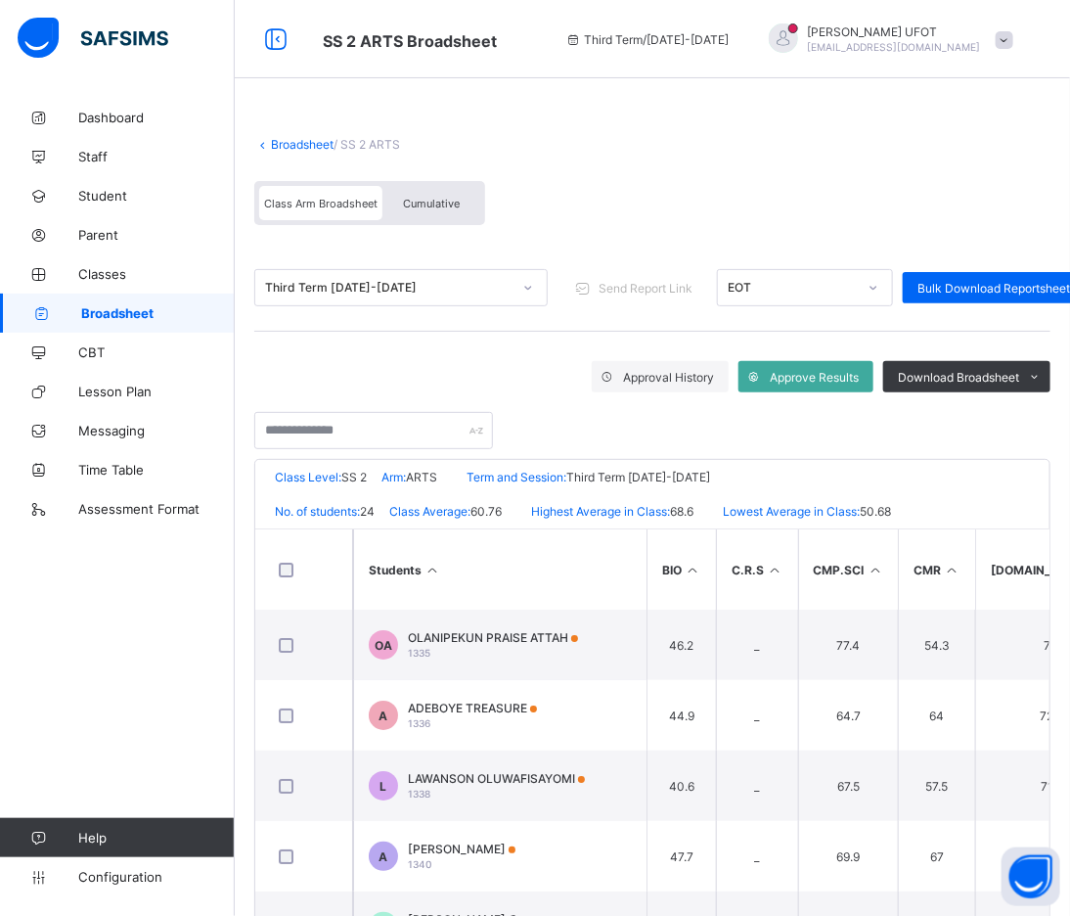
click at [427, 206] on span "Cumulative" at bounding box center [431, 204] width 57 height 14
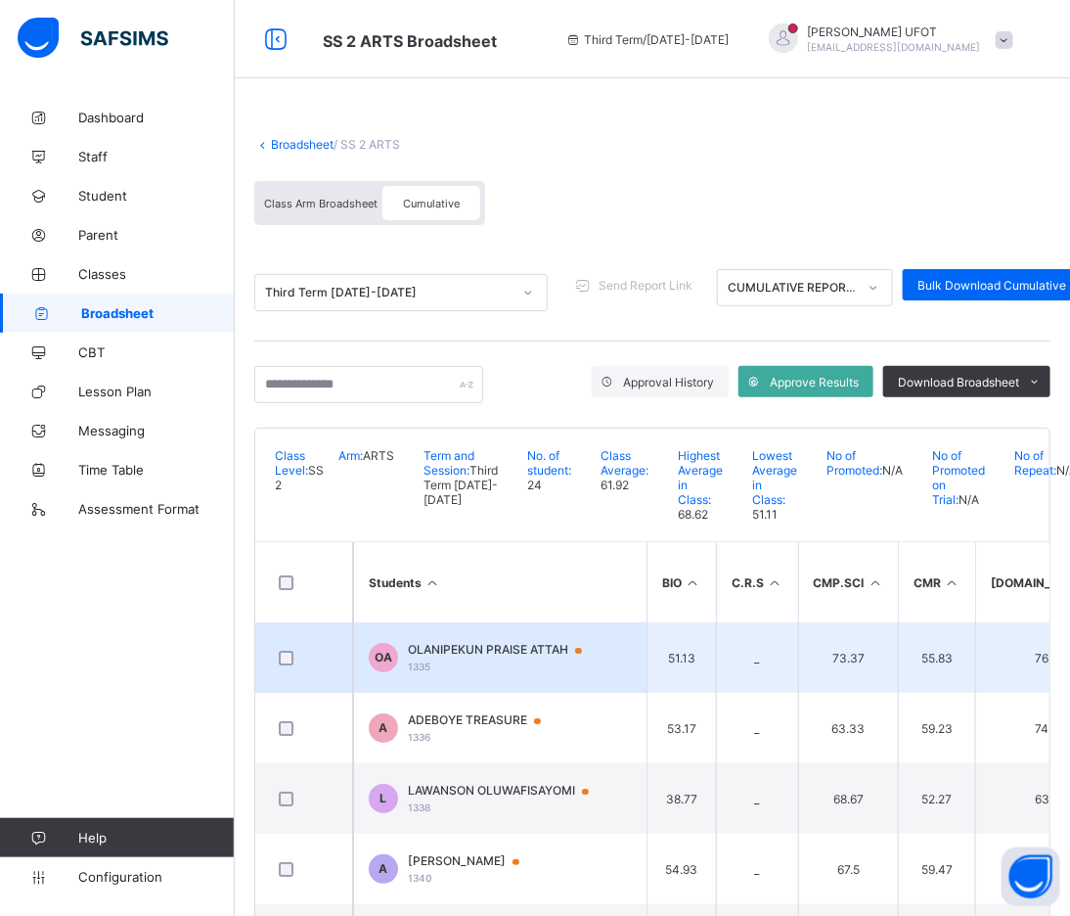
click at [446, 644] on div "OLANIPEKUN PRAISE ATTAH 1335" at bounding box center [504, 657] width 193 height 30
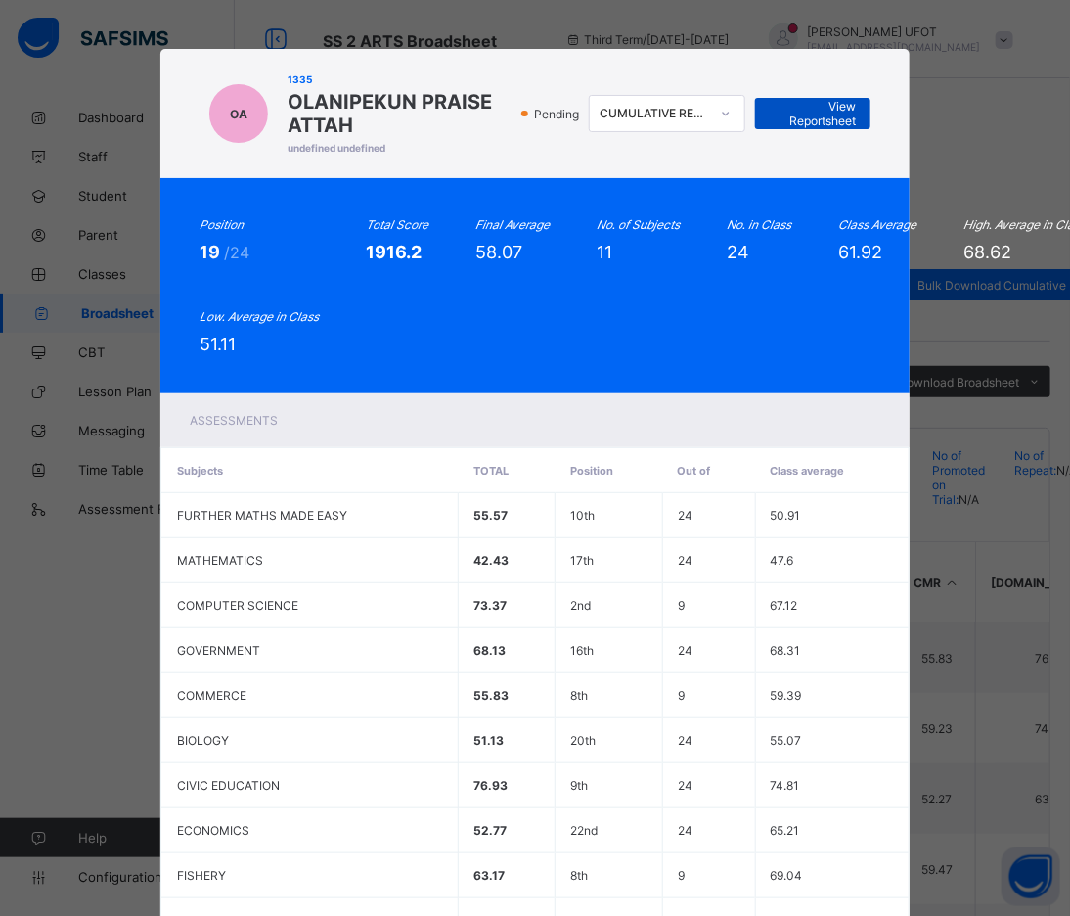
click at [834, 112] on span "View Reportsheet" at bounding box center [813, 113] width 86 height 29
